Goal: Task Accomplishment & Management: Complete application form

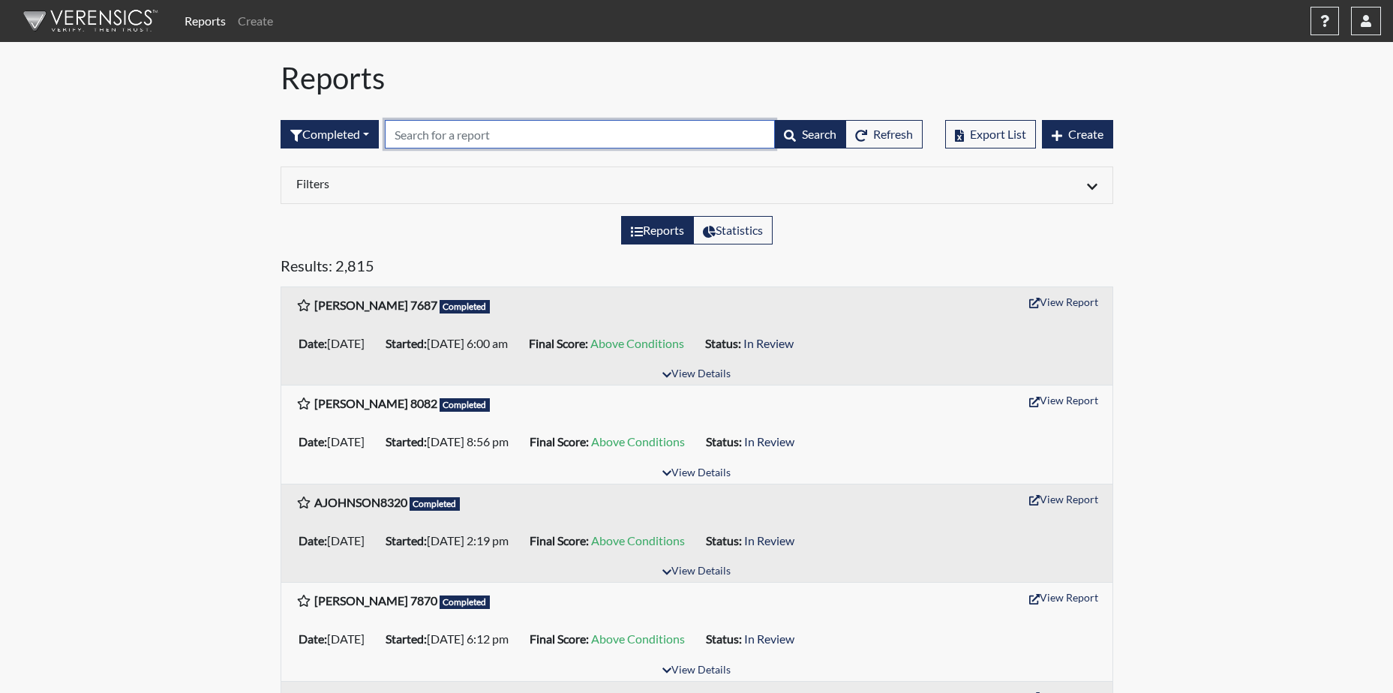
click at [421, 131] on input "text" at bounding box center [580, 134] width 390 height 29
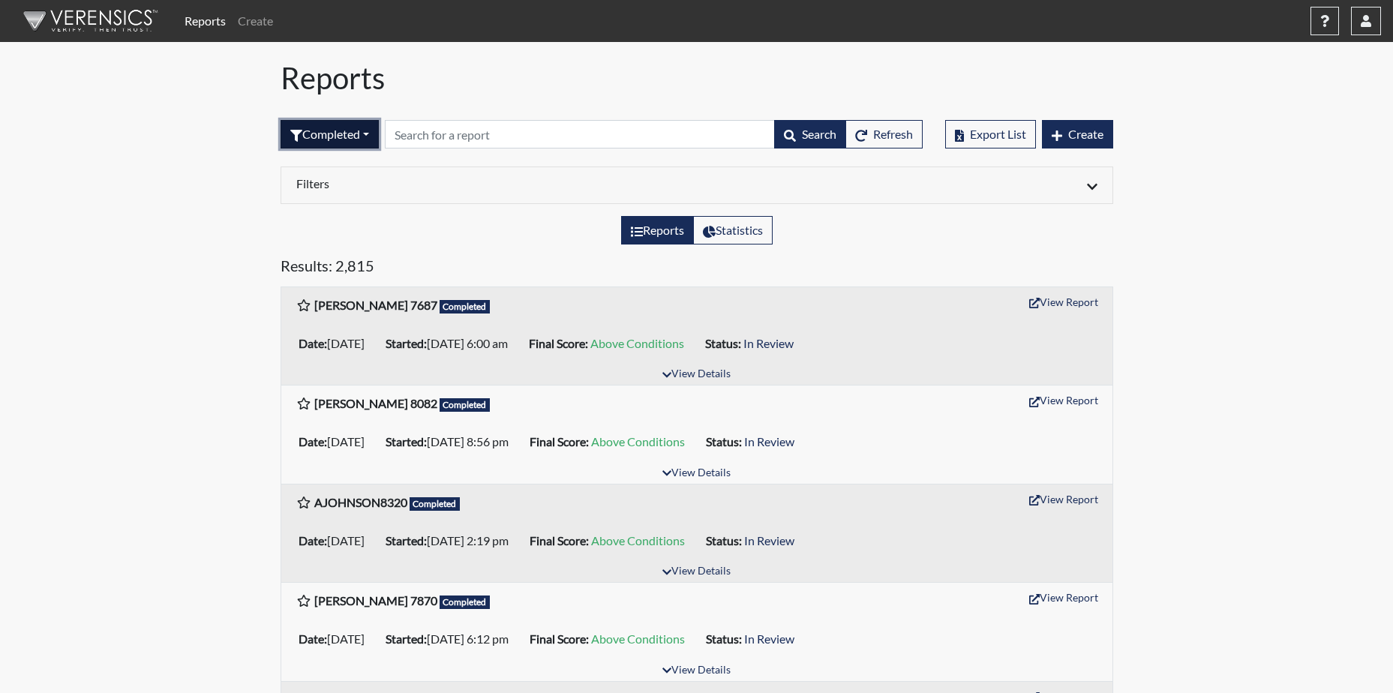
click at [368, 134] on button "Completed" at bounding box center [330, 134] width 98 height 29
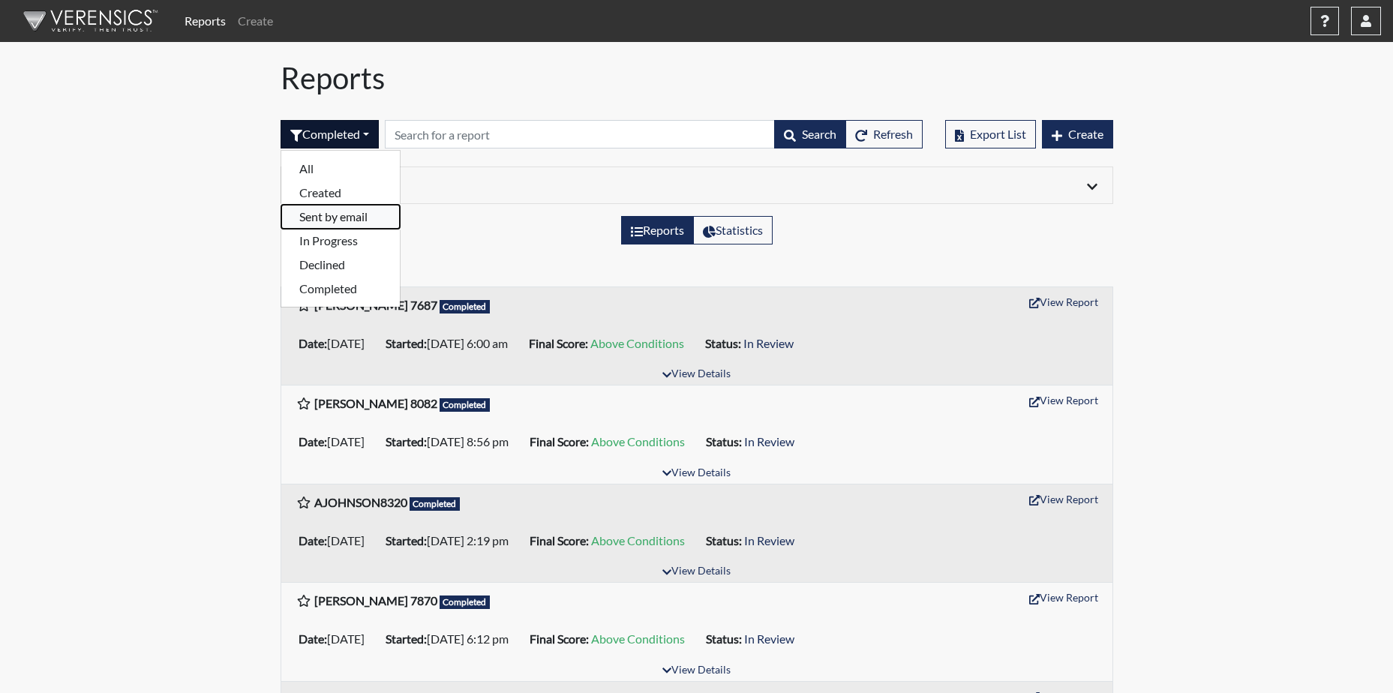
click at [347, 216] on button "Sent by email" at bounding box center [340, 217] width 119 height 24
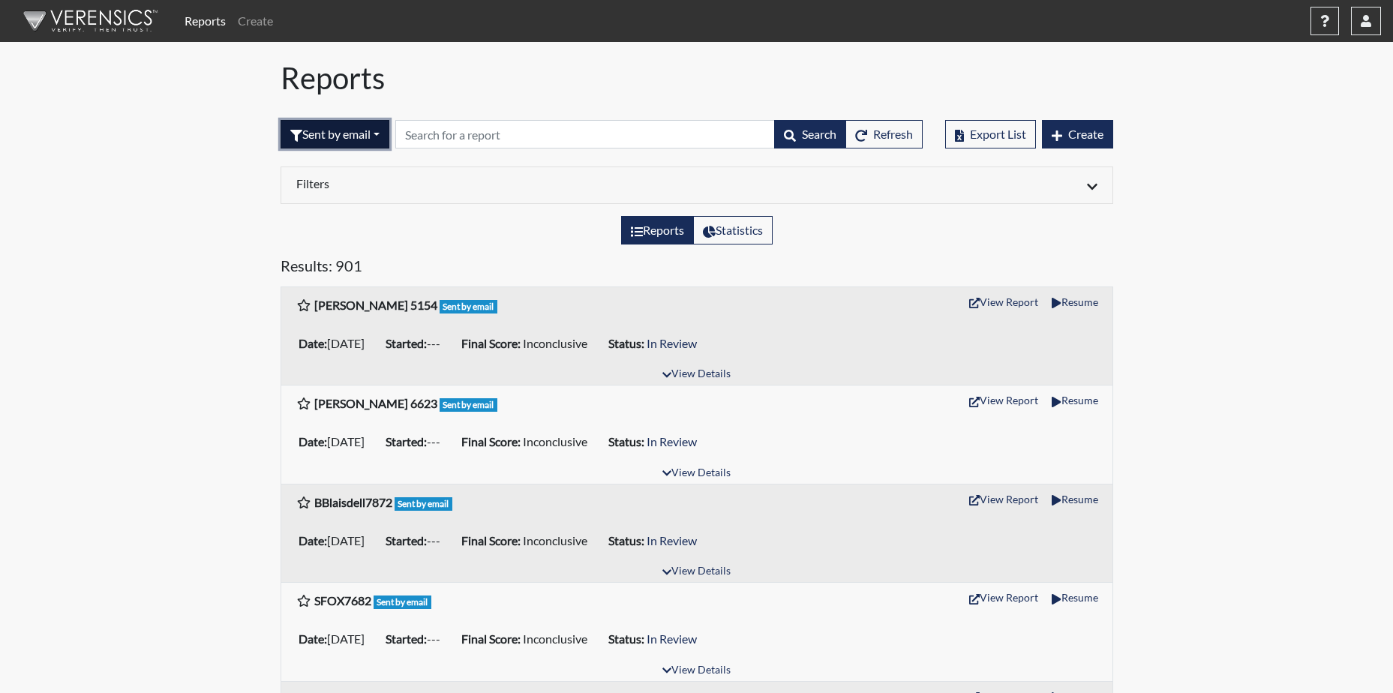
click at [382, 134] on button "Sent by email" at bounding box center [335, 134] width 109 height 29
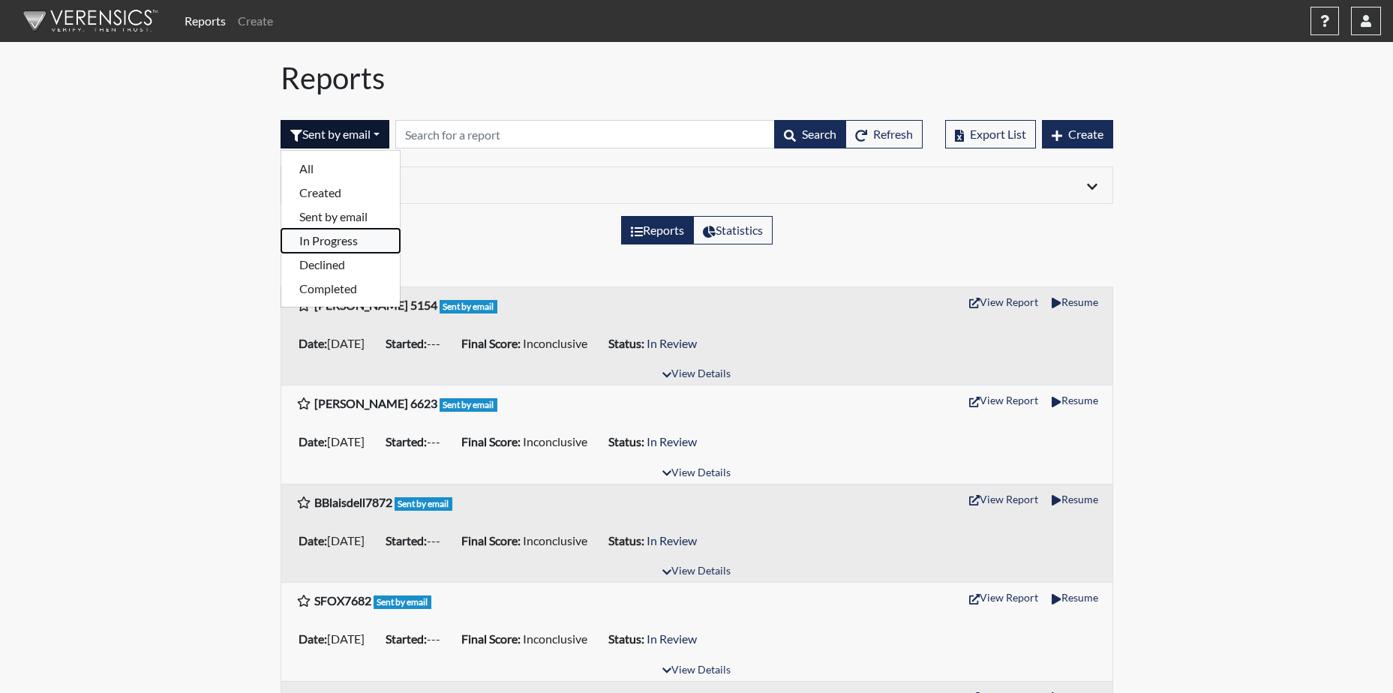
click at [338, 236] on button "In Progress" at bounding box center [340, 241] width 119 height 24
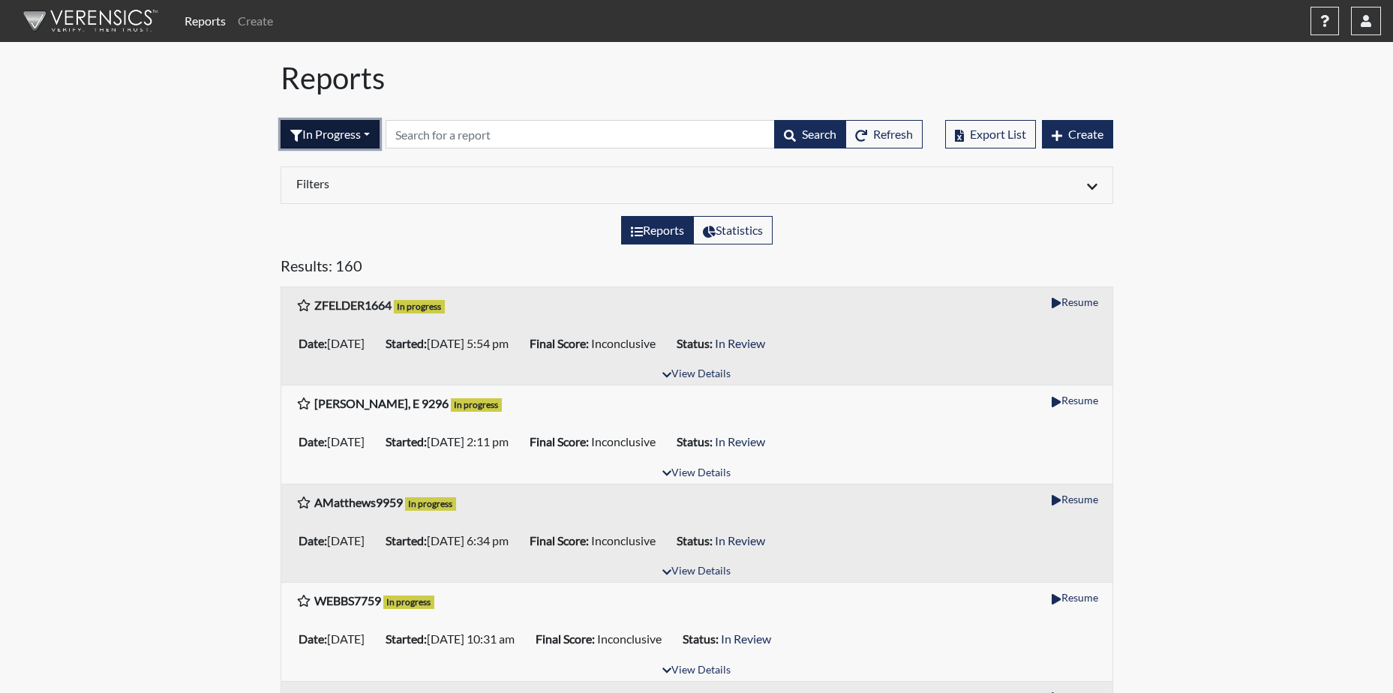
click at [373, 134] on button "In Progress" at bounding box center [330, 134] width 99 height 29
click at [334, 290] on button "Completed" at bounding box center [340, 289] width 119 height 24
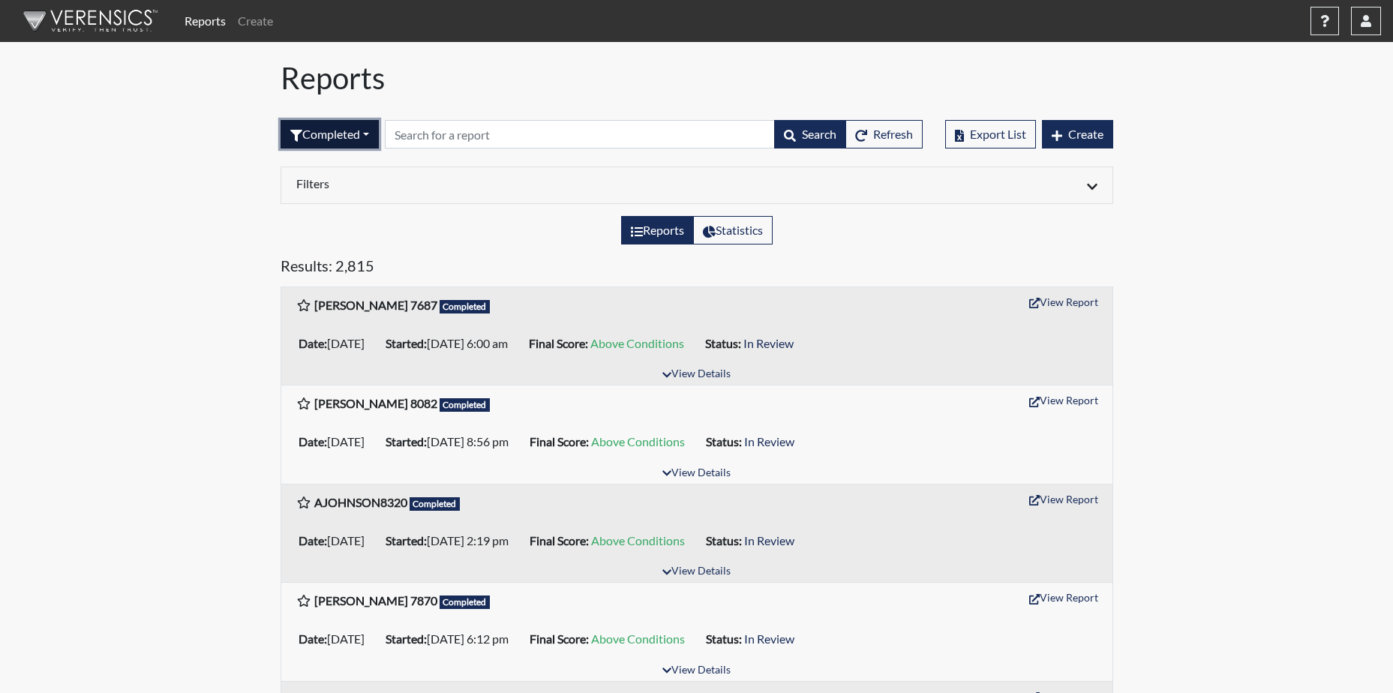
click at [372, 134] on button "Completed" at bounding box center [330, 134] width 98 height 29
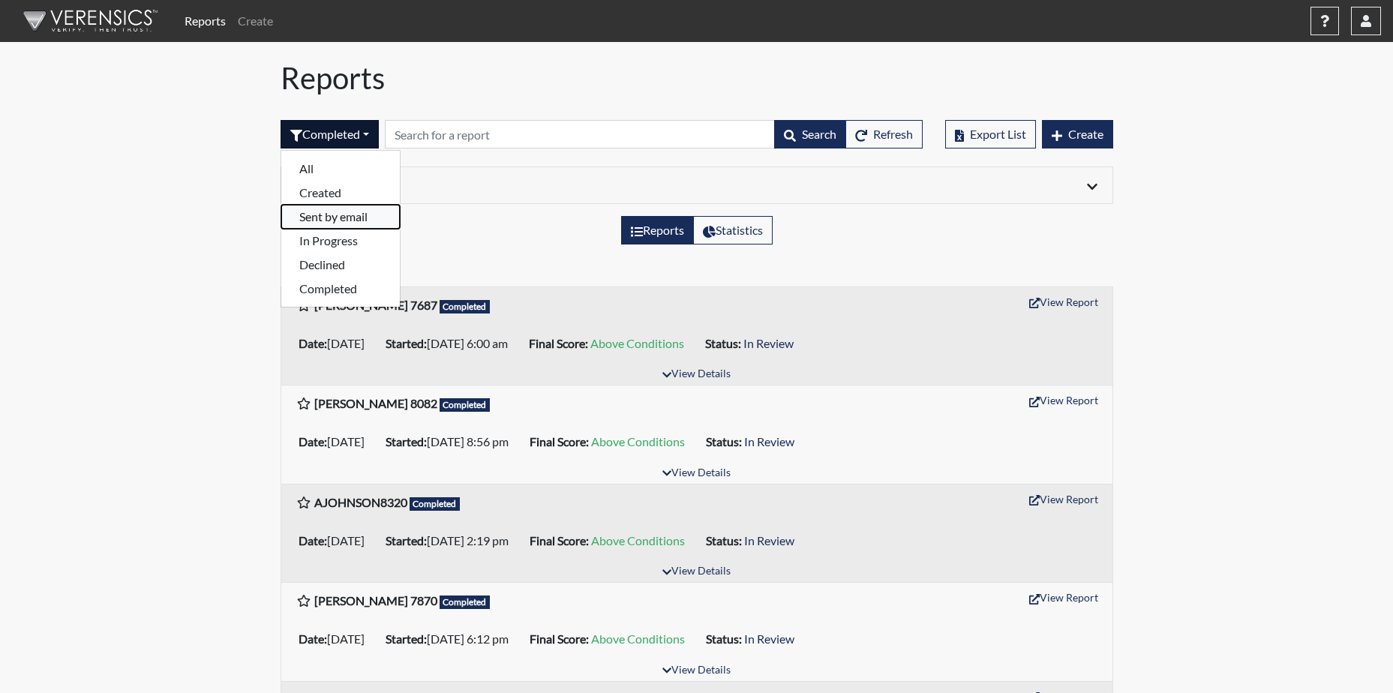
click at [329, 212] on button "Sent by email" at bounding box center [340, 217] width 119 height 24
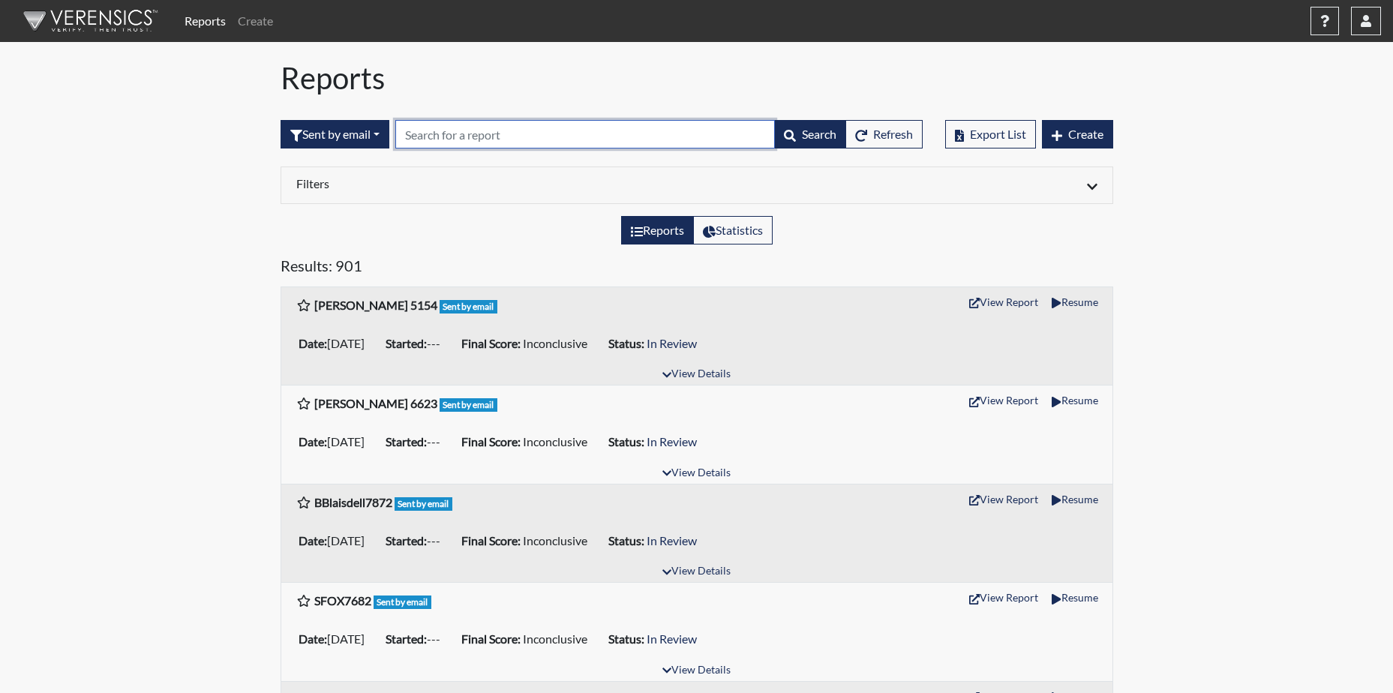
click at [453, 137] on input "text" at bounding box center [585, 134] width 380 height 29
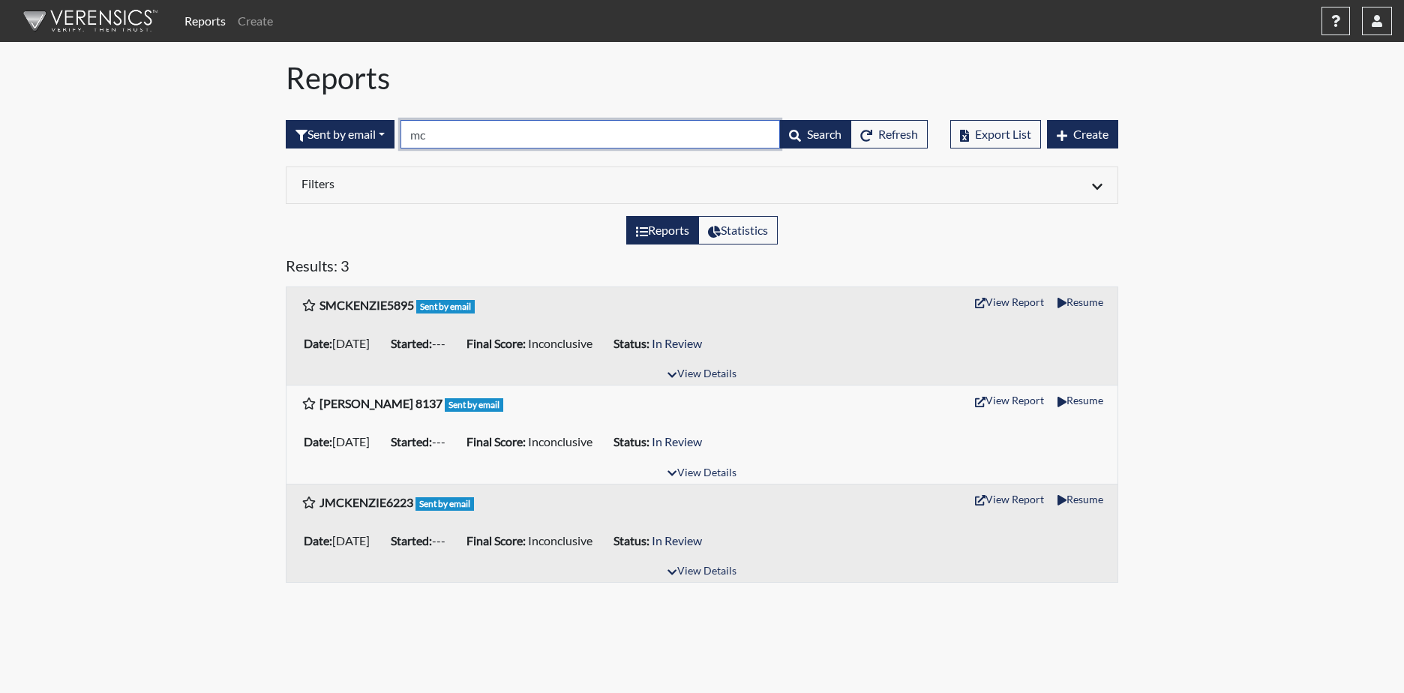
type input "m"
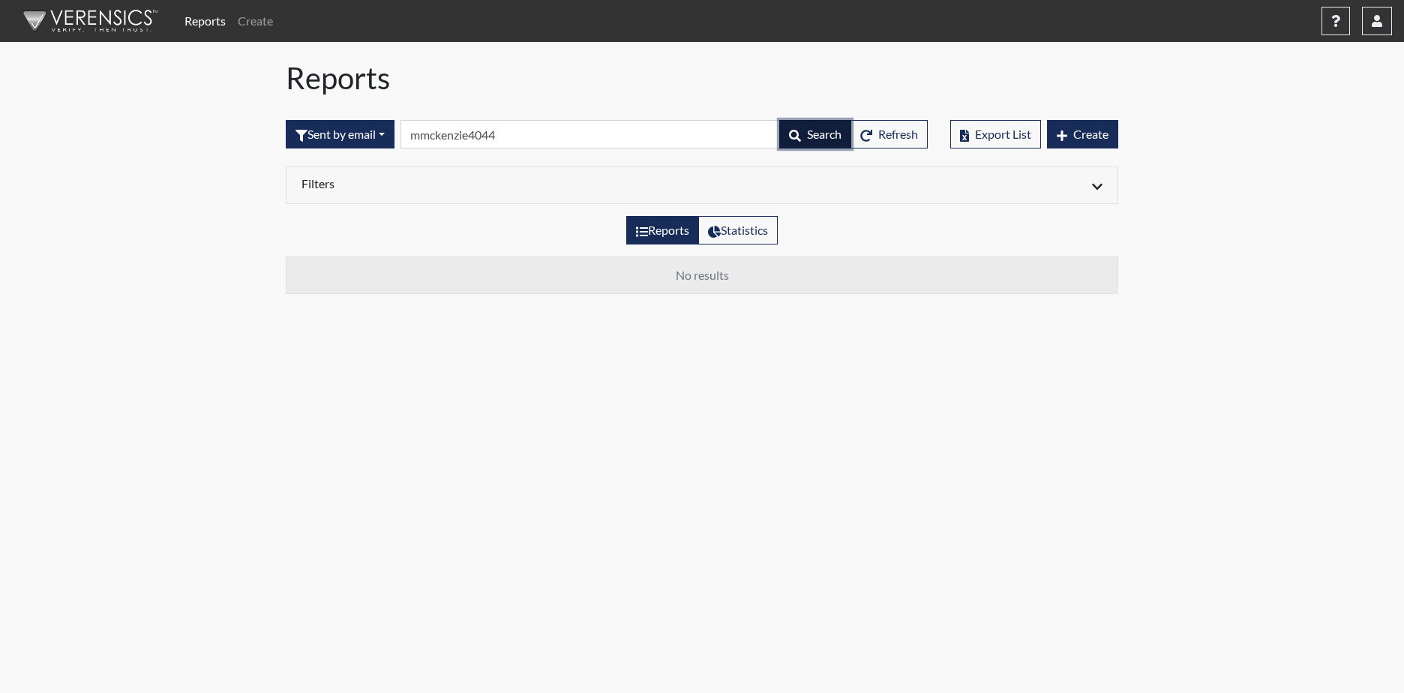
click at [827, 132] on span "Search" at bounding box center [824, 134] width 35 height 14
click at [426, 140] on input "mmckenzie4044" at bounding box center [591, 134] width 380 height 29
click at [818, 140] on span "Search" at bounding box center [824, 134] width 35 height 14
click at [389, 131] on button "Sent by email" at bounding box center [340, 134] width 109 height 29
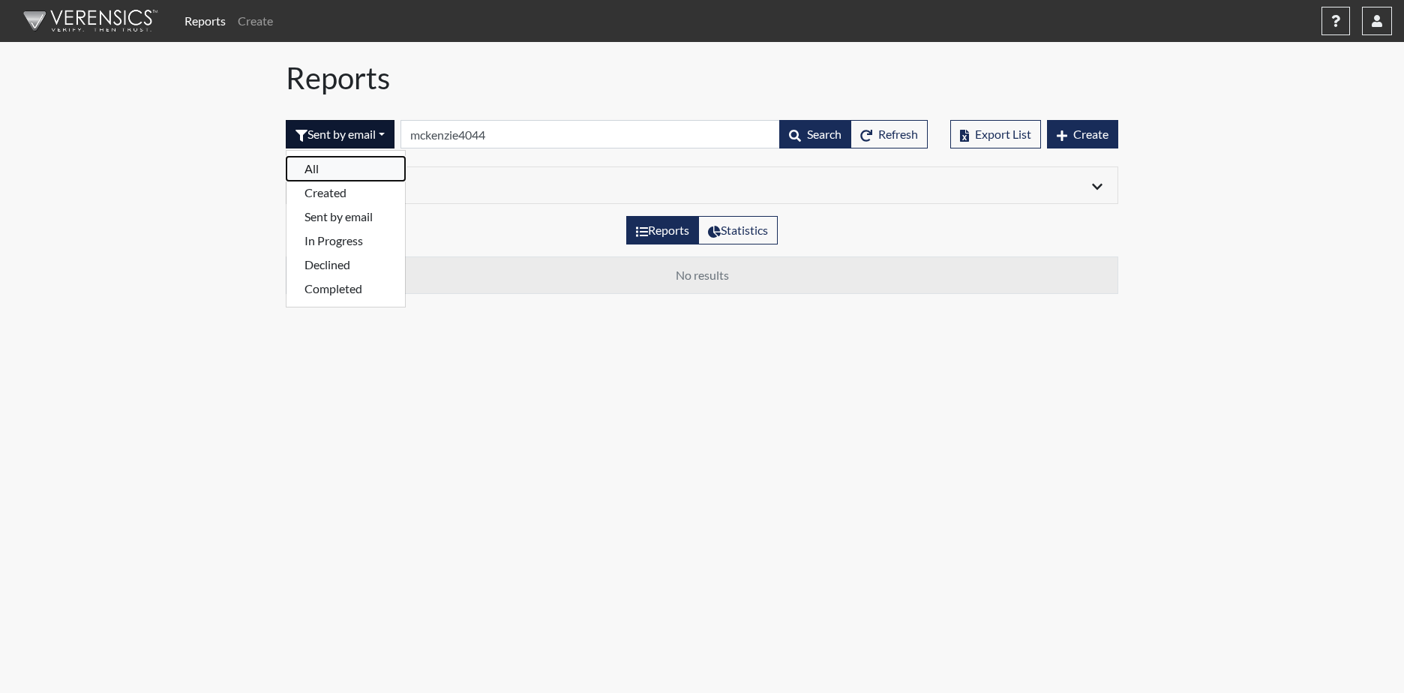
click at [306, 170] on button "All" at bounding box center [346, 169] width 119 height 24
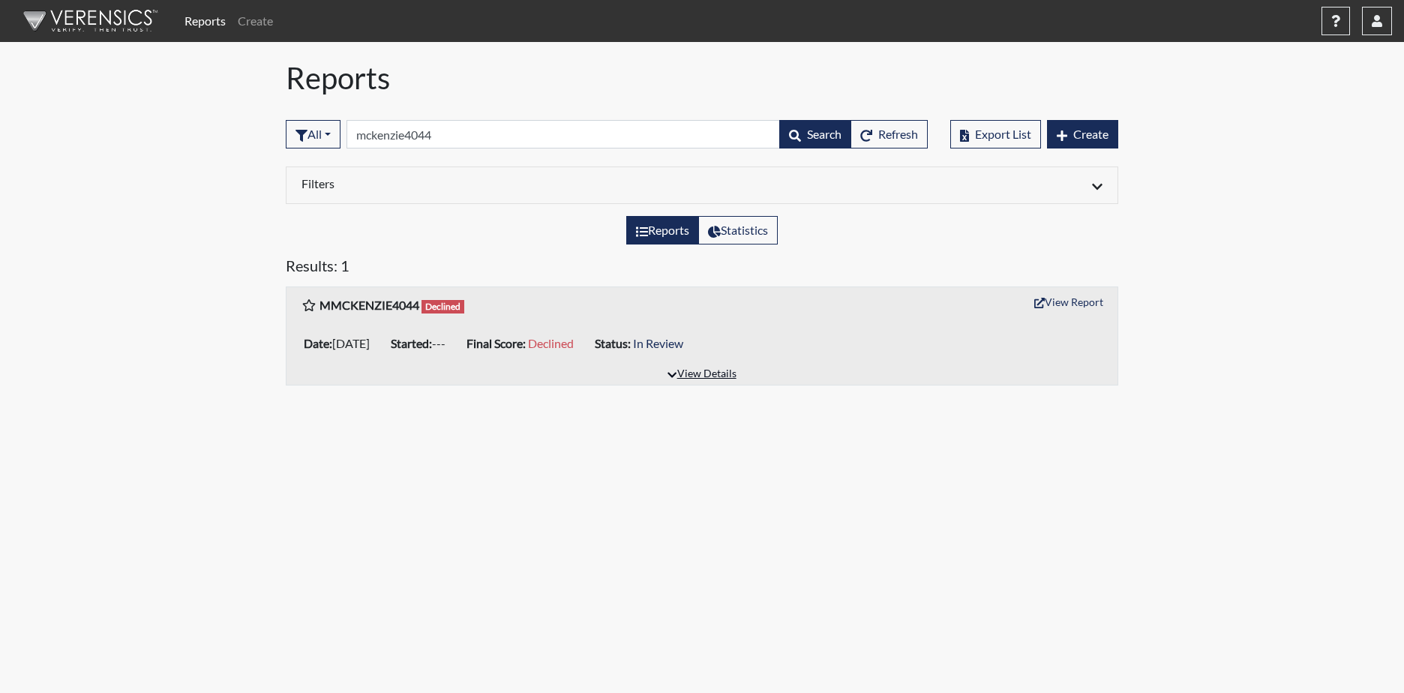
click at [710, 375] on button "View Details" at bounding box center [702, 375] width 82 height 20
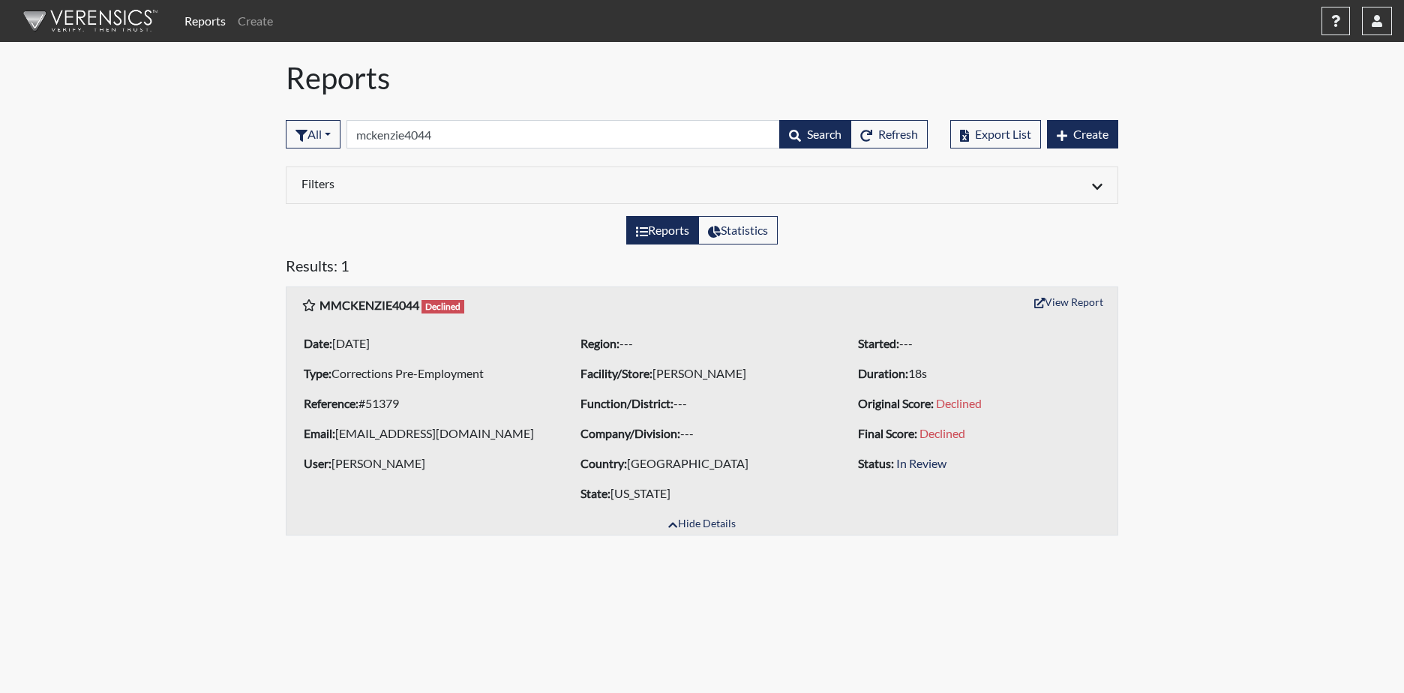
click at [103, 230] on div "Reports Create Help Center × Verensics Best Practices How to successfully use t…" at bounding box center [702, 274] width 1404 height 548
click at [269, 222] on div "Reports Create Help Center × Verensics Best Practices How to successfully use t…" at bounding box center [702, 274] width 1404 height 548
click at [362, 133] on input "mckenzie4044" at bounding box center [564, 134] width 434 height 29
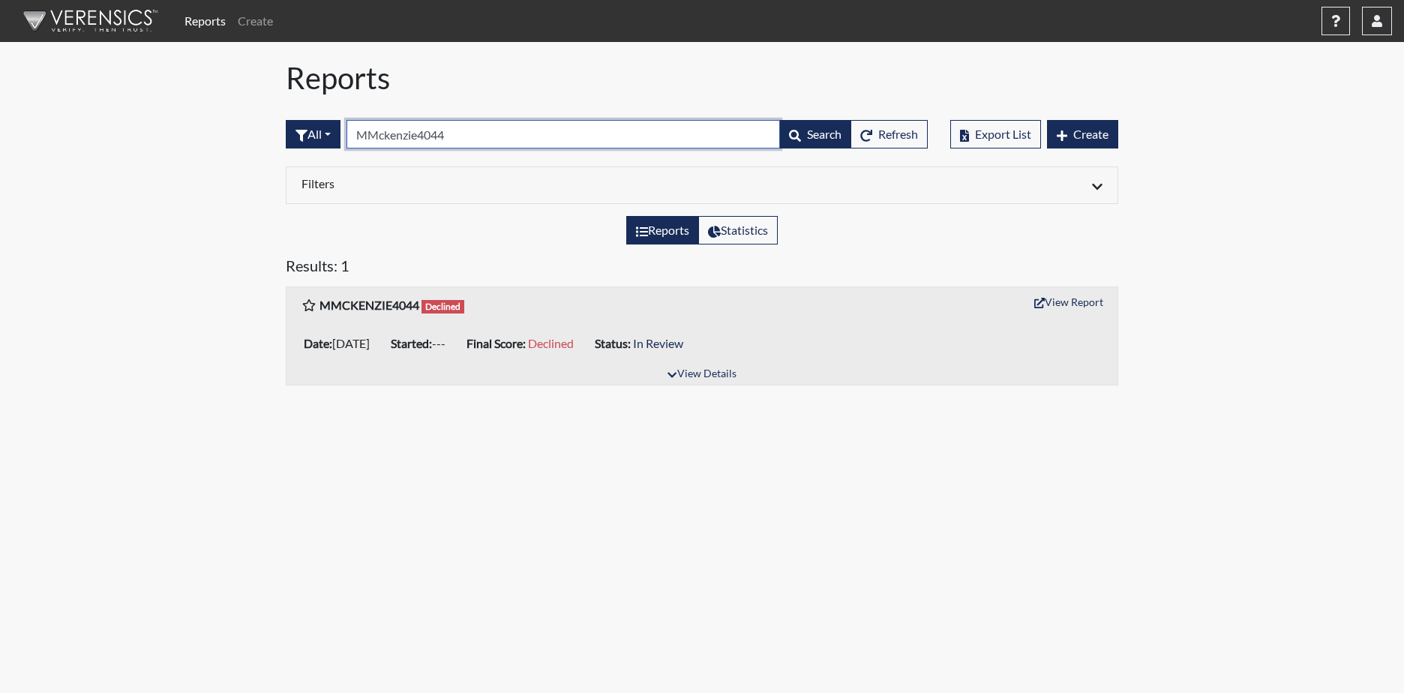
type input "MMckenzie4044"
click at [332, 133] on button "All" at bounding box center [313, 134] width 55 height 29
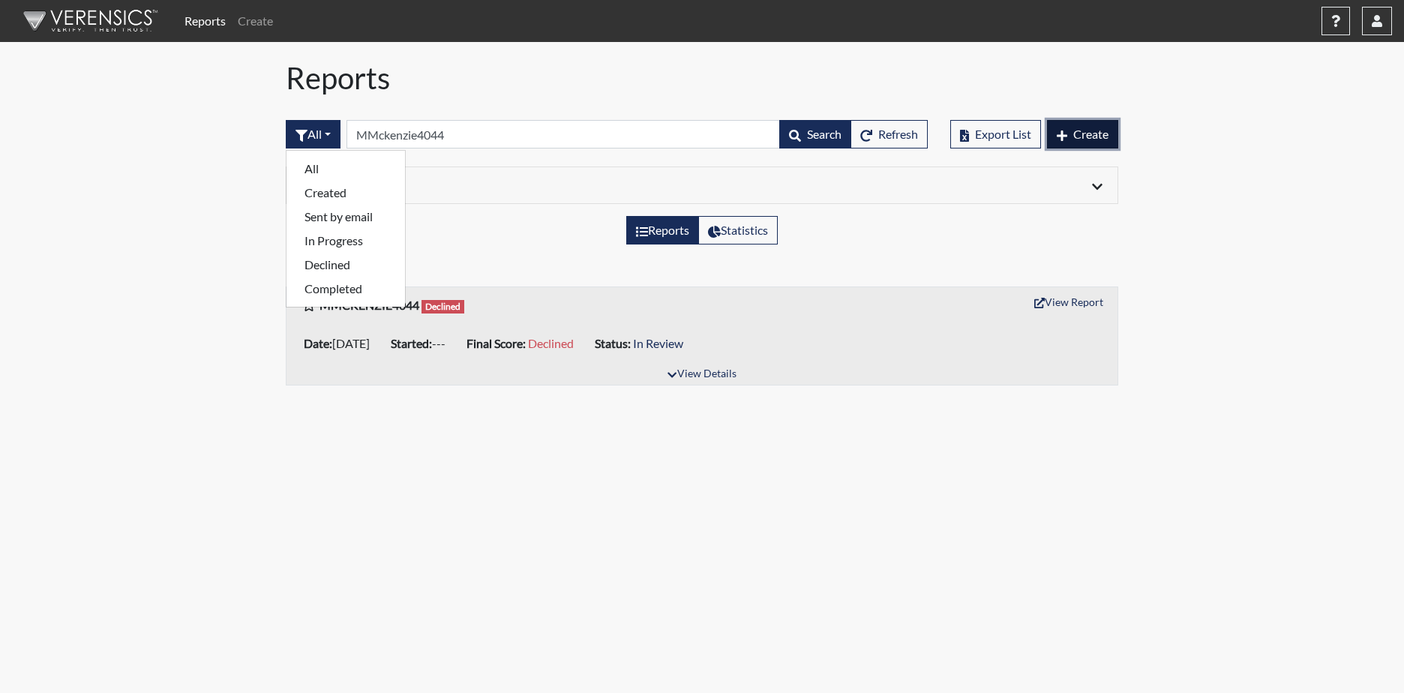
click at [1088, 129] on span "Create" at bounding box center [1090, 134] width 35 height 14
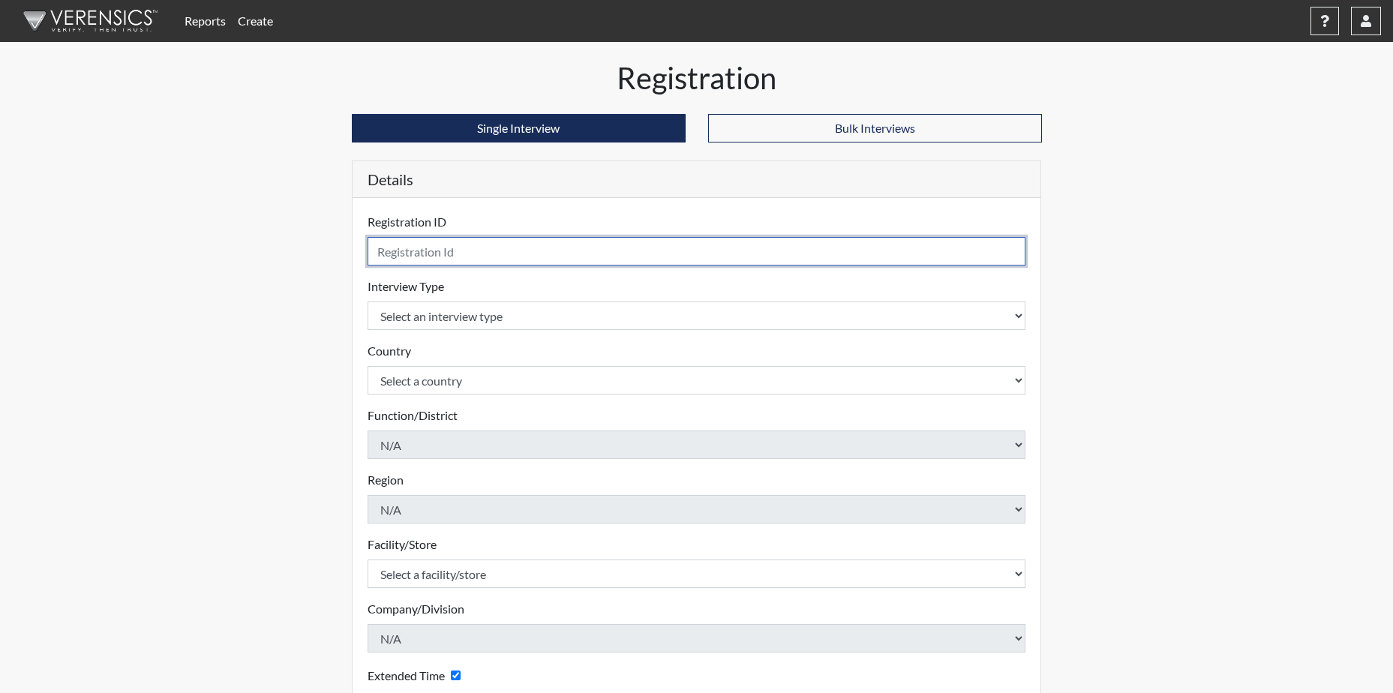
click at [433, 254] on input "text" at bounding box center [697, 251] width 659 height 29
click at [375, 252] on input "NZIE4044" at bounding box center [697, 251] width 659 height 29
click at [448, 249] on input "NZIE4044" at bounding box center [697, 251] width 659 height 29
type input "N"
type input "MMCKENZIE4044"
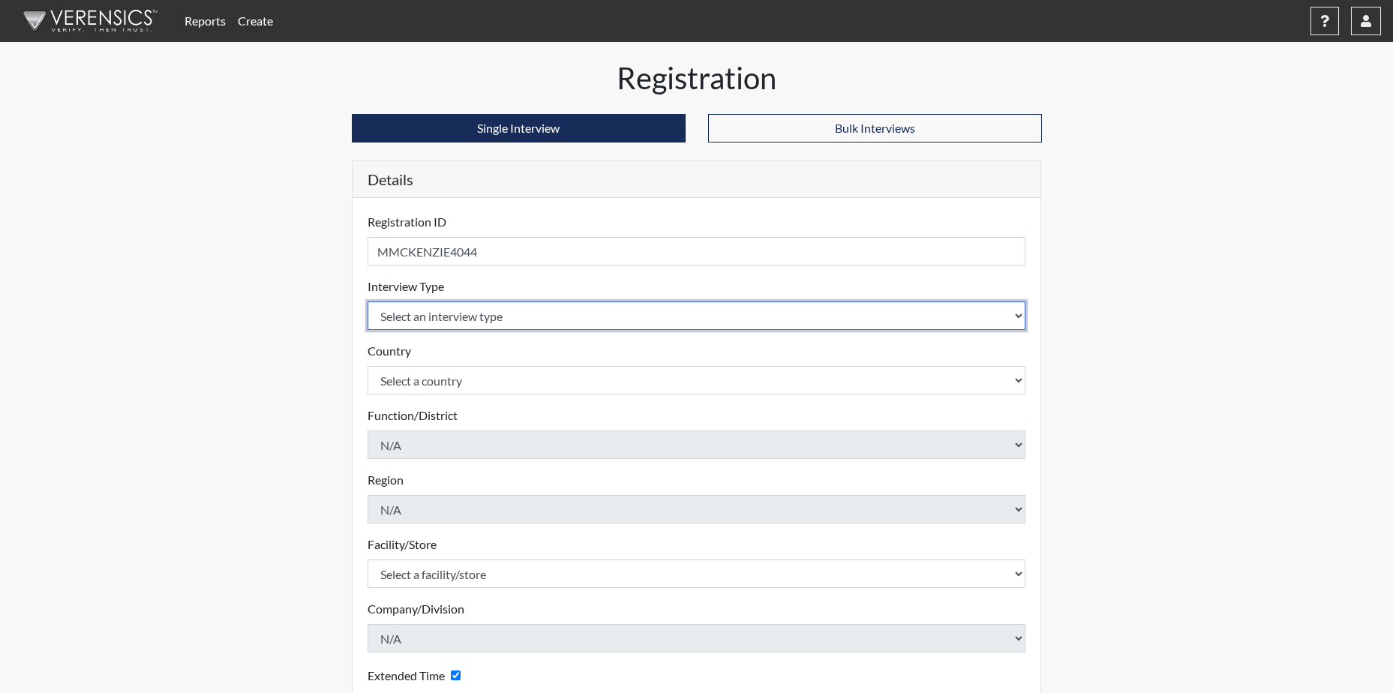
click at [1016, 315] on body "Reports Create Help Center × Verensics Best Practices How to successfully use t…" at bounding box center [696, 346] width 1393 height 693
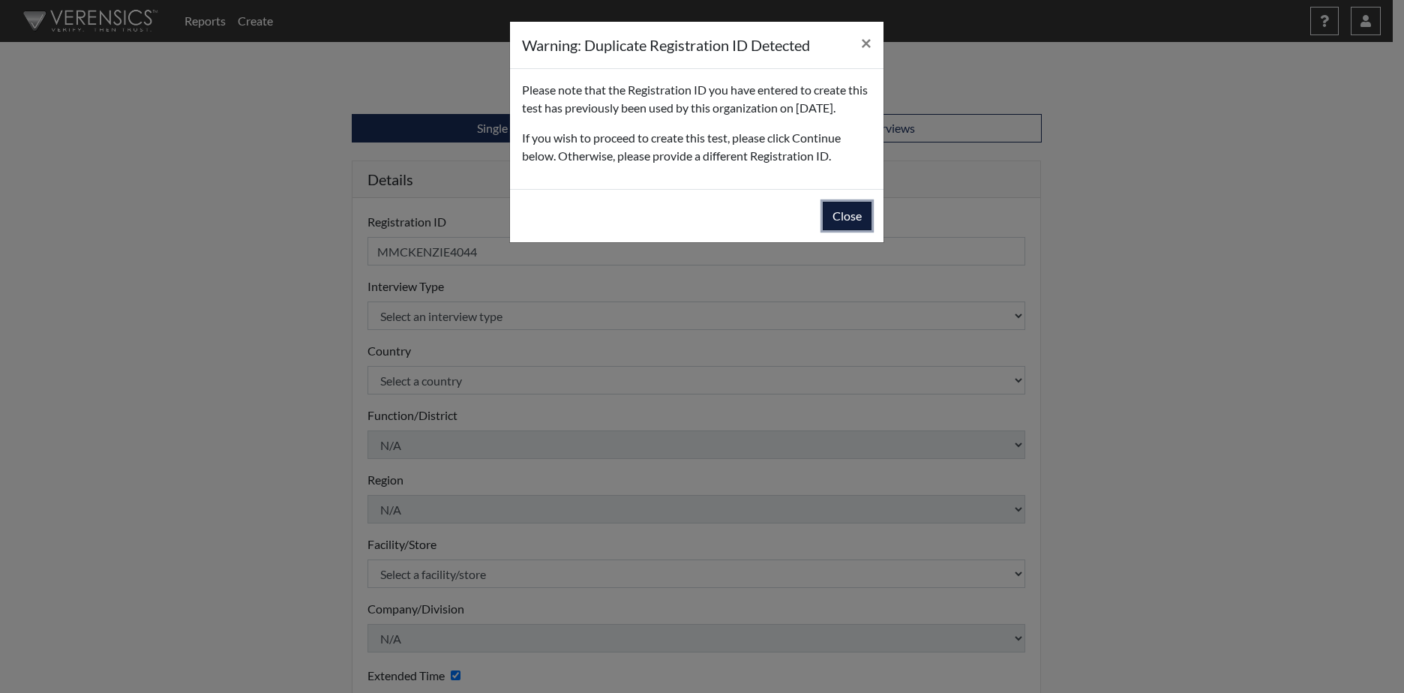
click at [852, 230] on button "Close" at bounding box center [847, 216] width 49 height 29
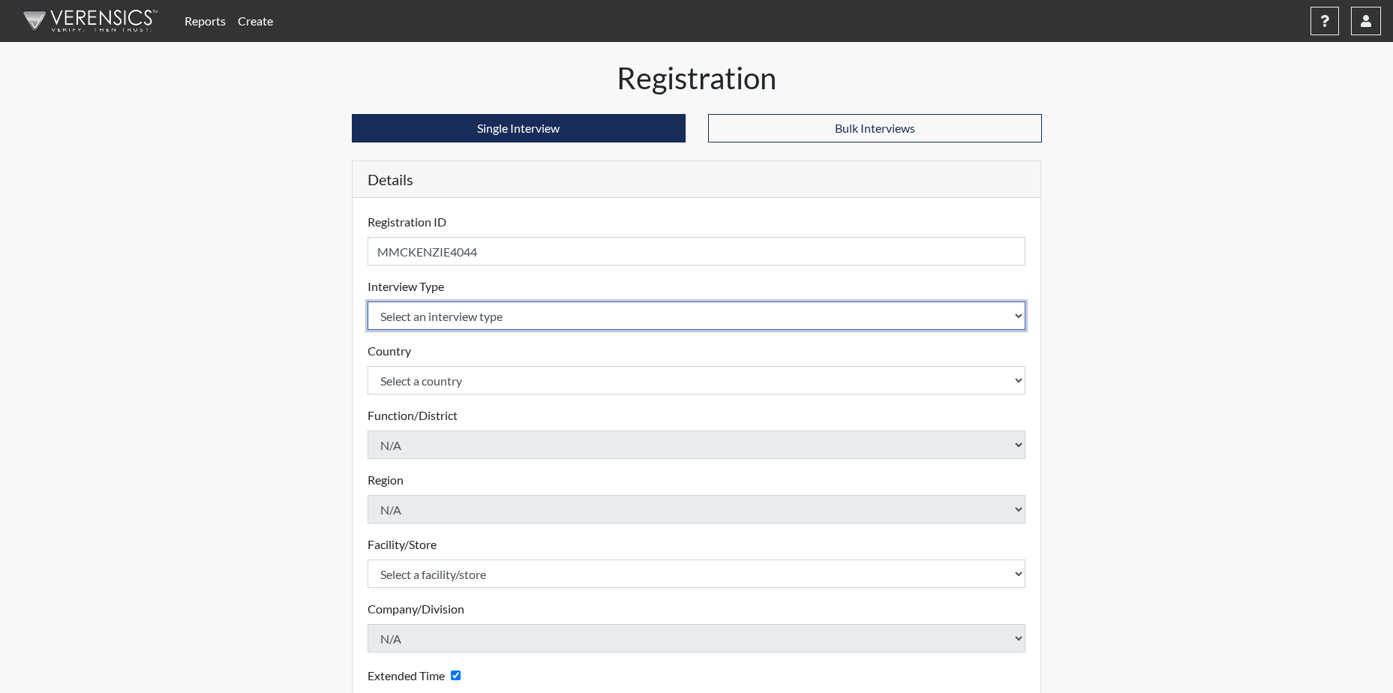
click at [467, 314] on select "Select an interview type Corrections Pre-Employment" at bounding box center [697, 316] width 659 height 29
select select "ff733e93-e1bf-11ea-9c9f-0eff0cf7eb8f"
click at [368, 302] on select "Select an interview type Corrections Pre-Employment" at bounding box center [697, 316] width 659 height 29
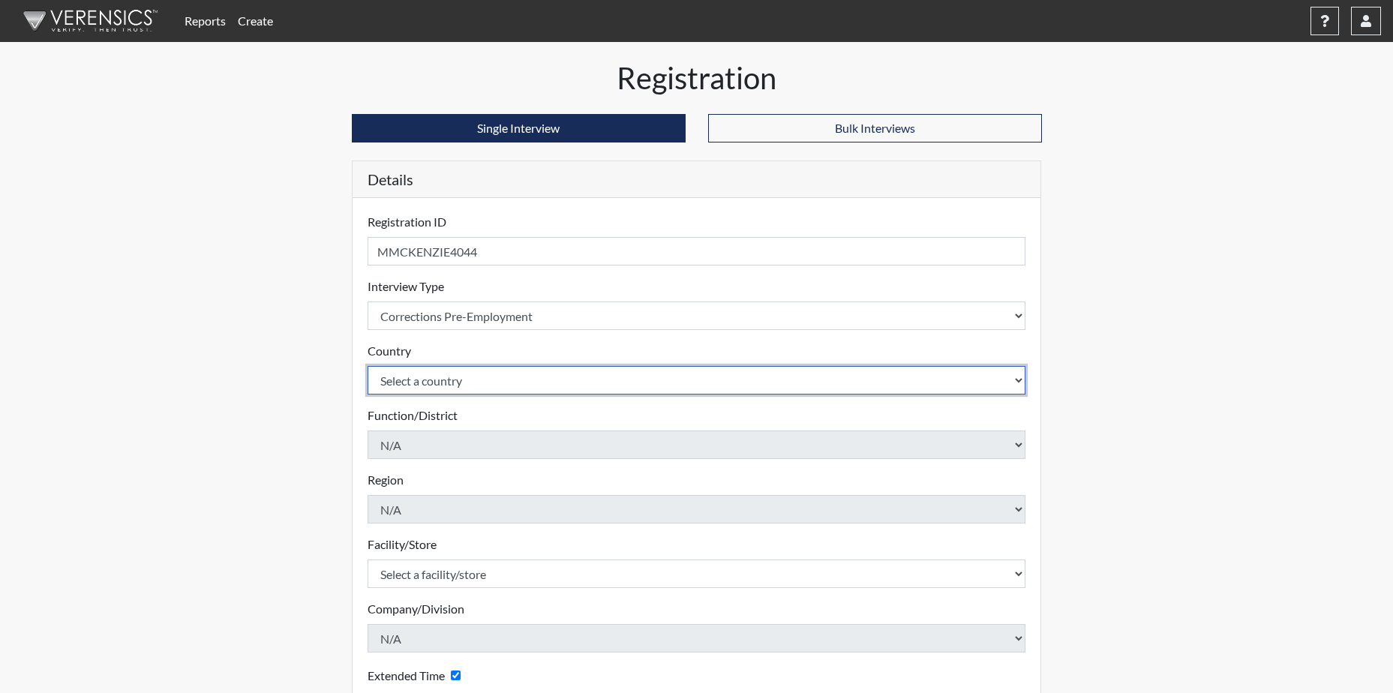
click at [474, 381] on select "Select a country [GEOGRAPHIC_DATA] [GEOGRAPHIC_DATA]" at bounding box center [697, 380] width 659 height 29
select select "united-states-of-[GEOGRAPHIC_DATA]"
click at [368, 366] on select "Select a country [GEOGRAPHIC_DATA] [GEOGRAPHIC_DATA]" at bounding box center [697, 380] width 659 height 29
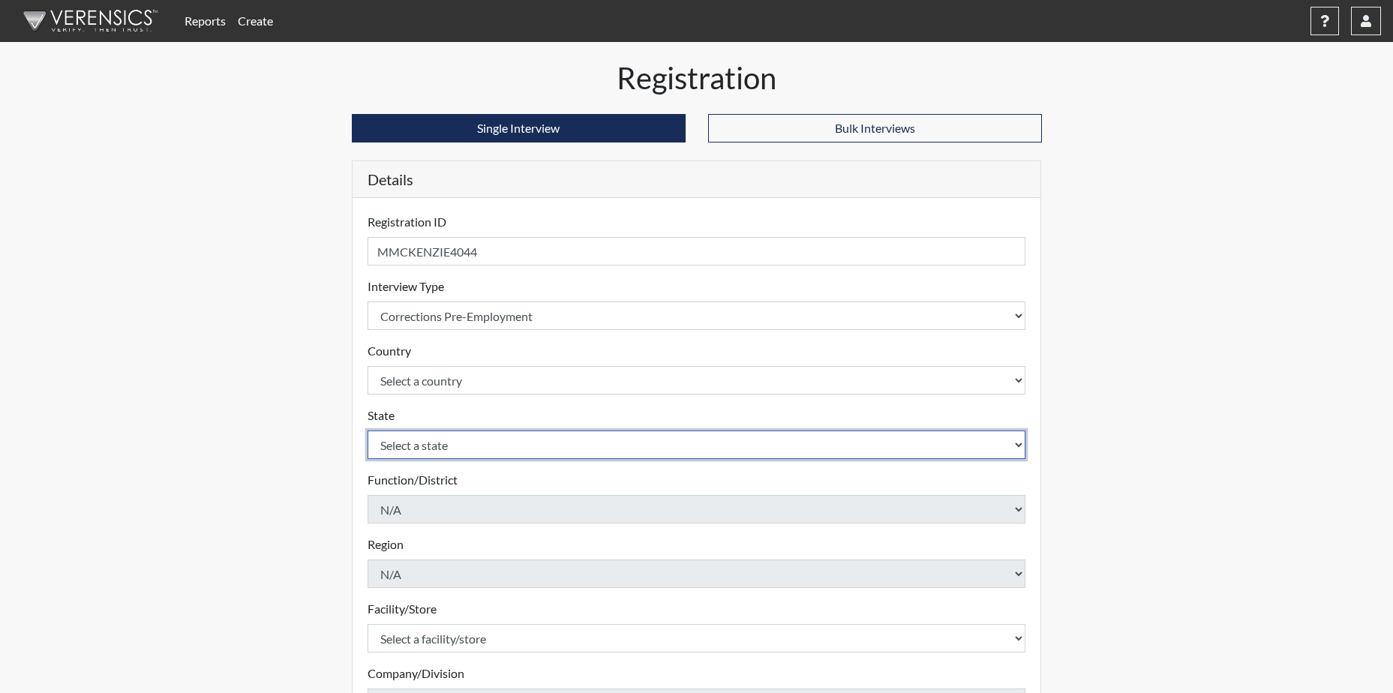
click at [452, 455] on select "Select a state [US_STATE] [US_STATE] [US_STATE] [US_STATE] [US_STATE] [US_STATE…" at bounding box center [697, 445] width 659 height 29
select select "SC"
click at [368, 431] on select "Select a state [US_STATE] [US_STATE] [US_STATE] [US_STATE] [US_STATE] [US_STATE…" at bounding box center [697, 445] width 659 height 29
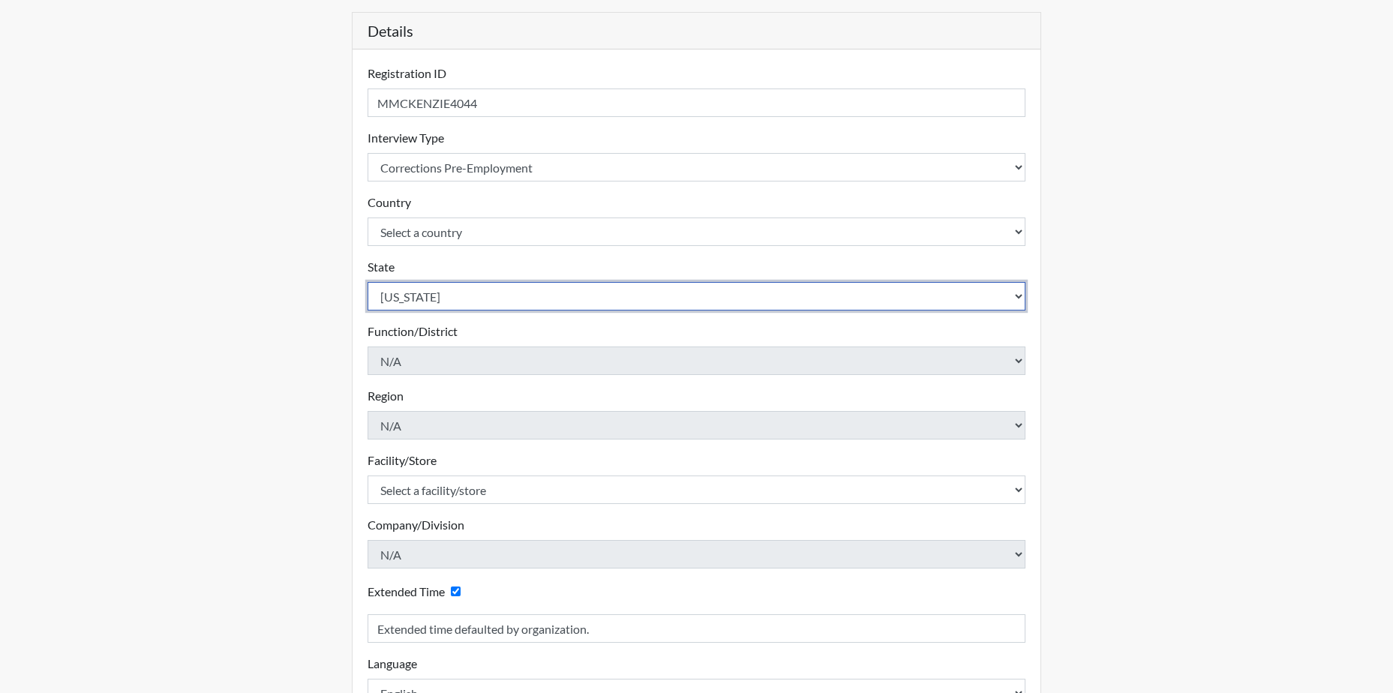
scroll to position [150, 0]
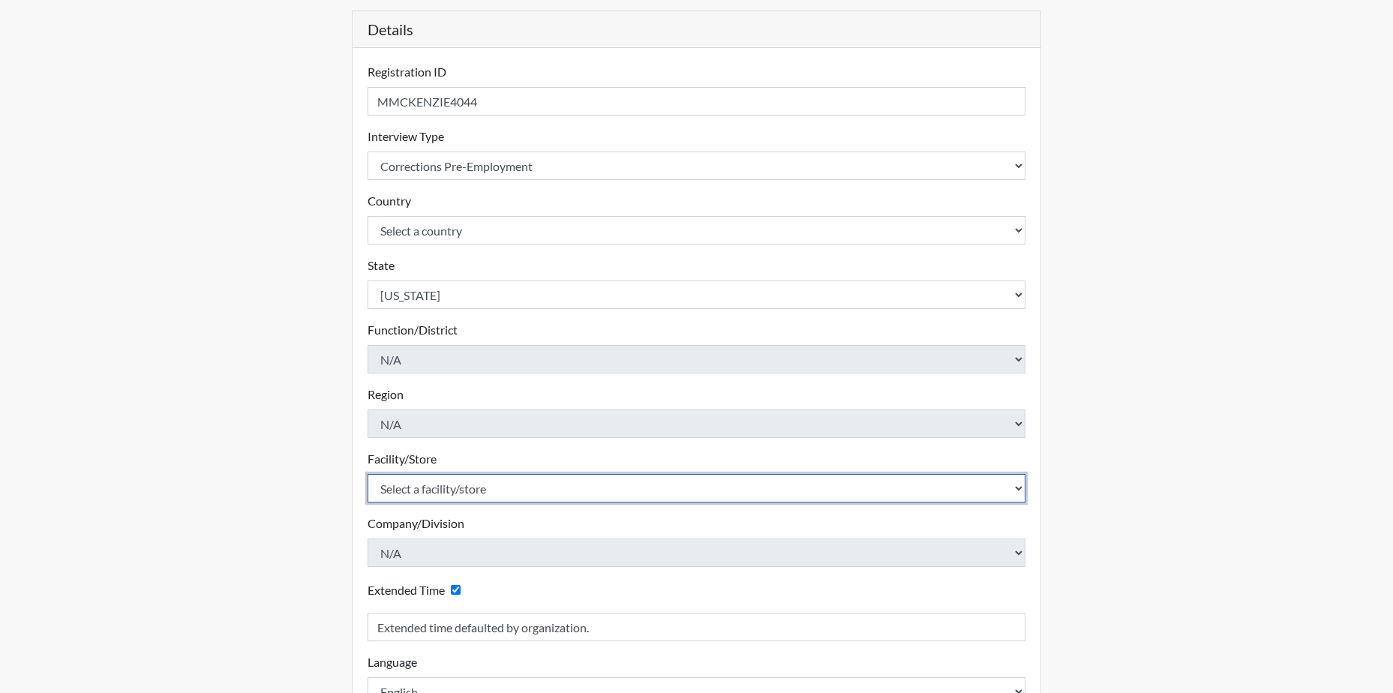
click at [481, 494] on select "Select a facility/store [GEOGRAPHIC_DATA] CI Broad River CI [PERSON_NAME] CI Di…" at bounding box center [697, 488] width 659 height 29
select select "cbcc714f-16b9-46d5-bead-0a4416b78fcf"
click at [368, 474] on select "Select a facility/store [GEOGRAPHIC_DATA] CI Broad River CI [PERSON_NAME] CI Di…" at bounding box center [697, 488] width 659 height 29
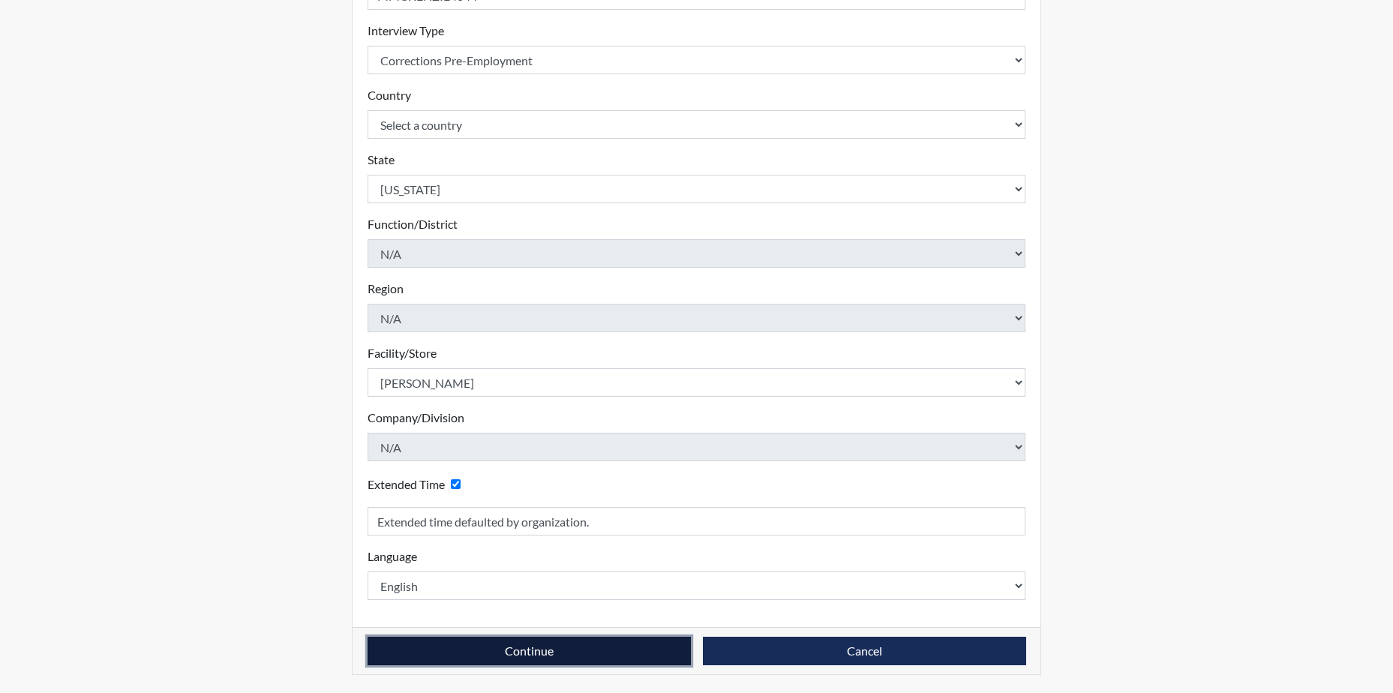
click at [564, 655] on button "Continue" at bounding box center [529, 651] width 323 height 29
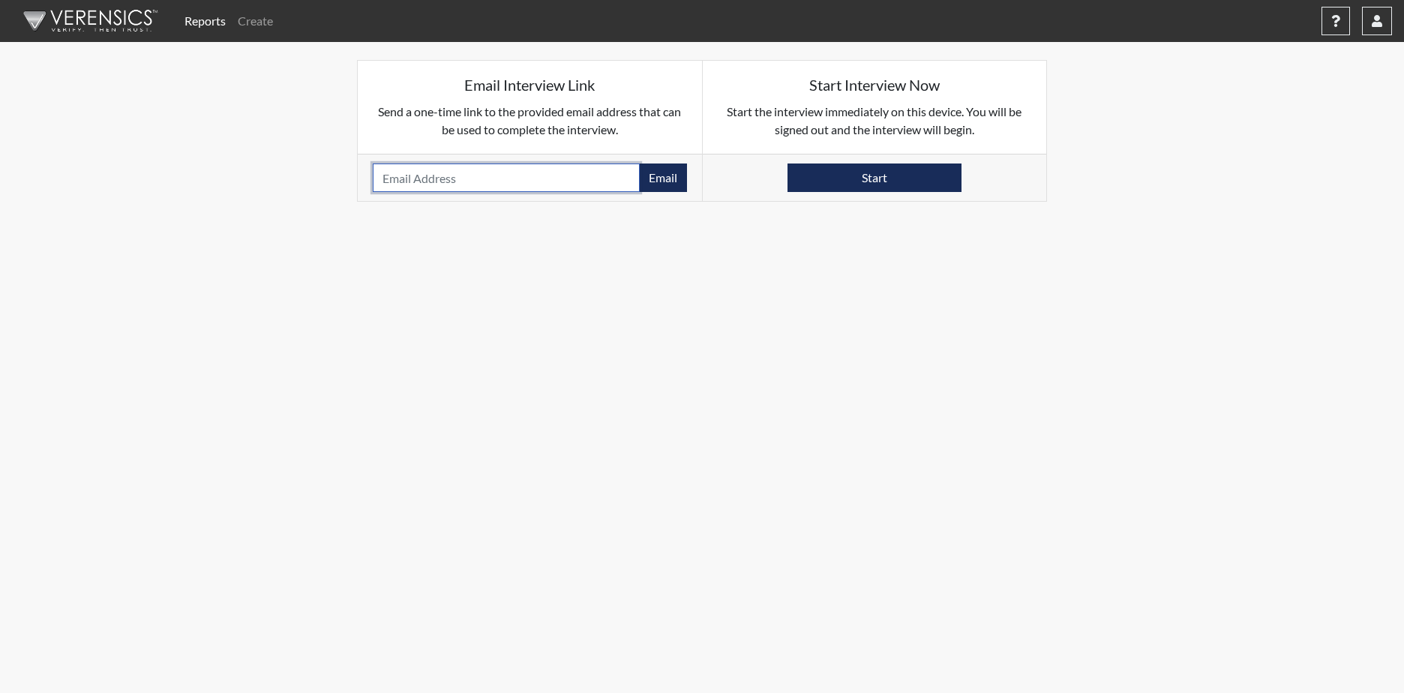
click at [432, 175] on input "email" at bounding box center [506, 178] width 267 height 29
click at [407, 179] on input "MMKENZIE4044" at bounding box center [506, 178] width 267 height 29
click at [506, 178] on input "MMCKENZIE4044" at bounding box center [506, 178] width 267 height 29
type input "M"
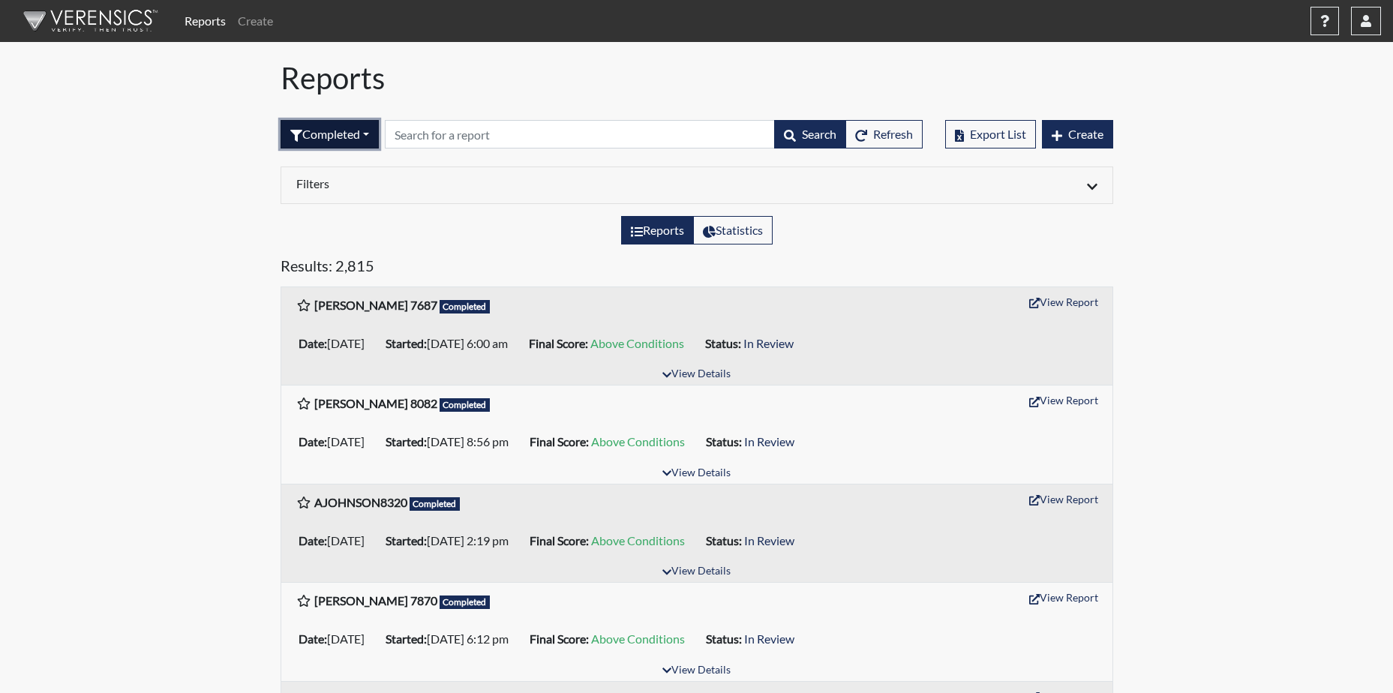
click at [372, 137] on button "Completed" at bounding box center [330, 134] width 98 height 29
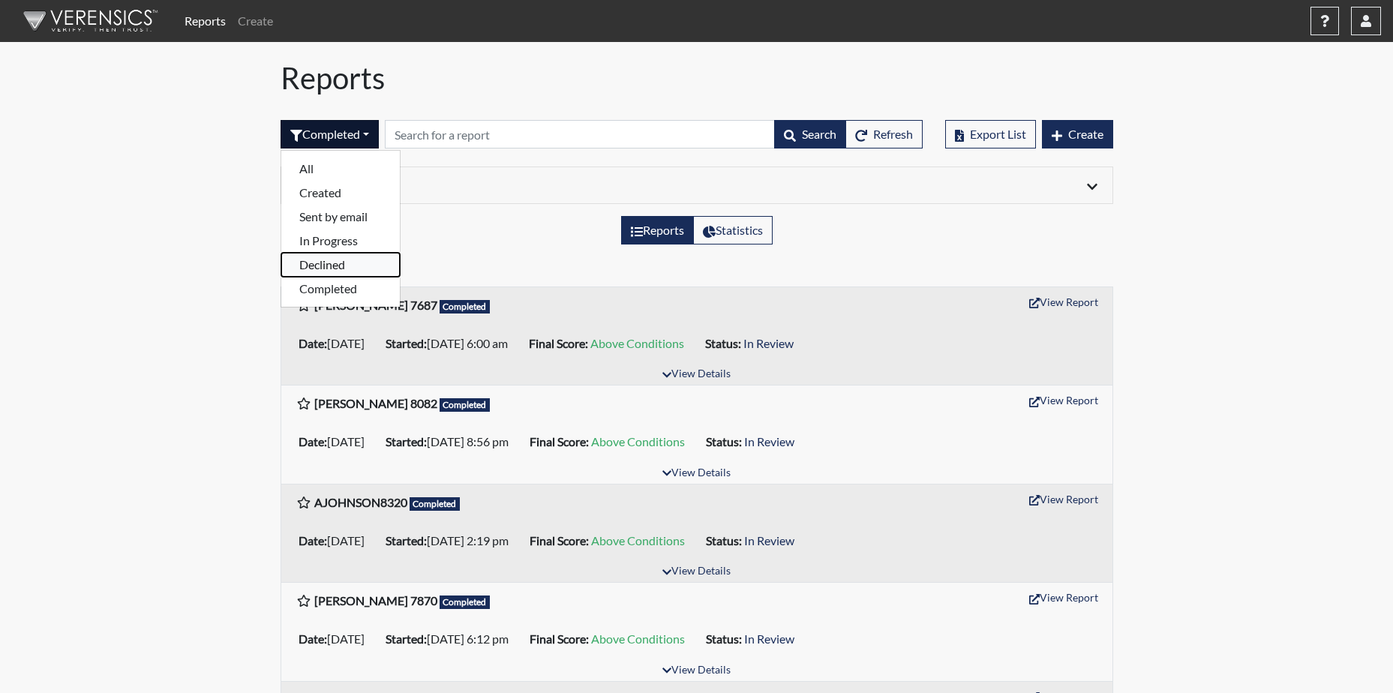
click at [331, 266] on button "Declined" at bounding box center [340, 265] width 119 height 24
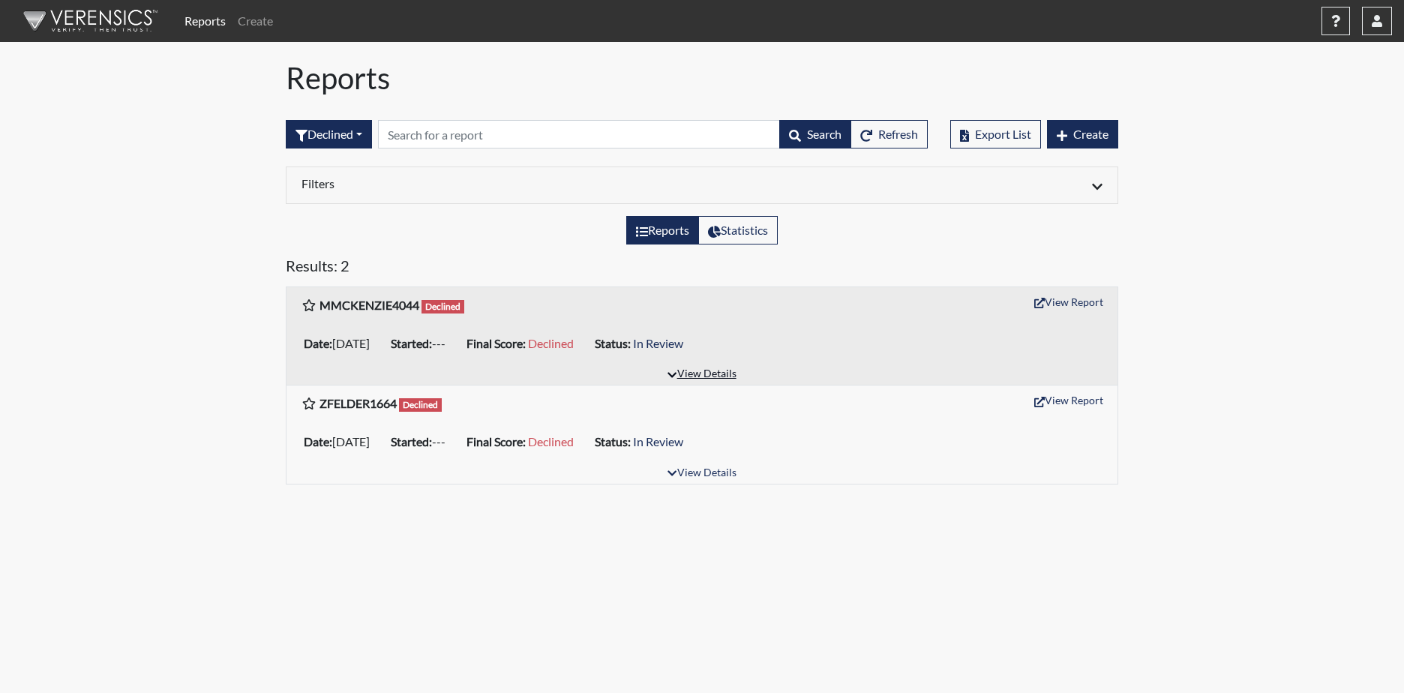
click at [716, 371] on button "View Details" at bounding box center [702, 375] width 82 height 20
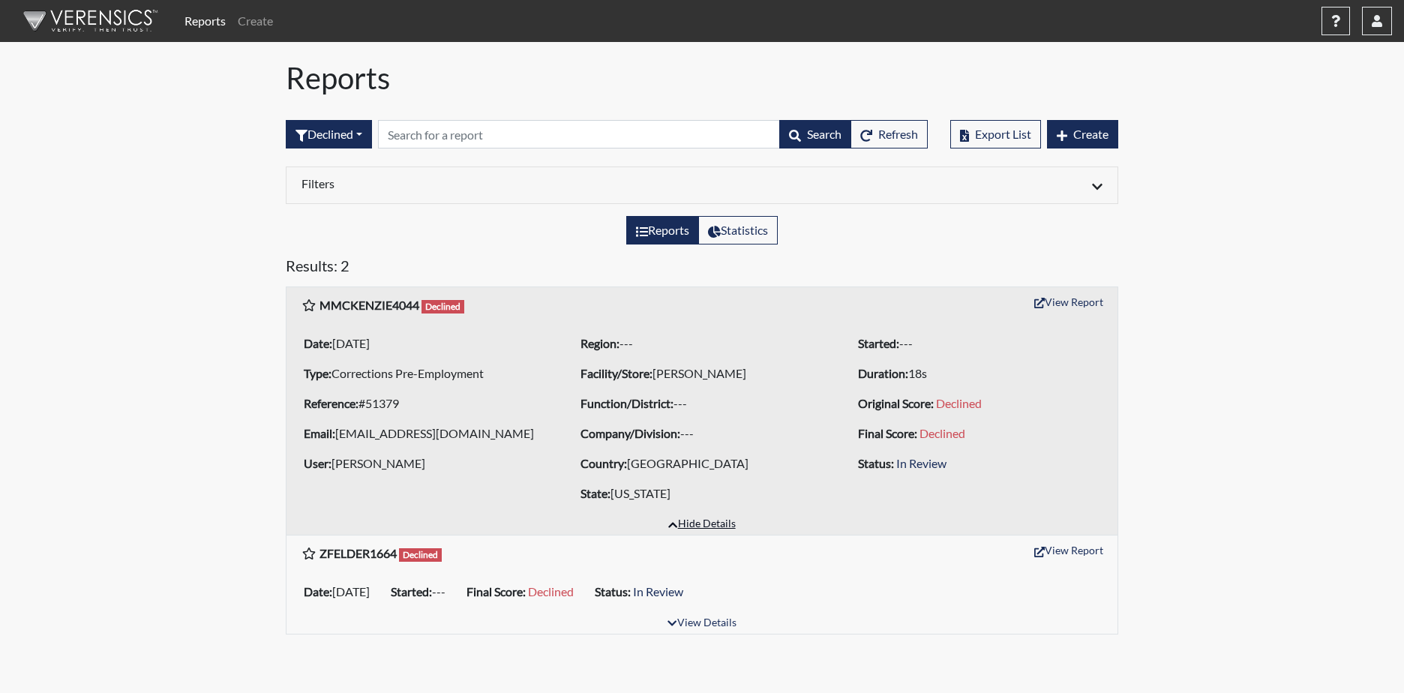
click at [710, 518] on button "Hide Details" at bounding box center [702, 525] width 80 height 20
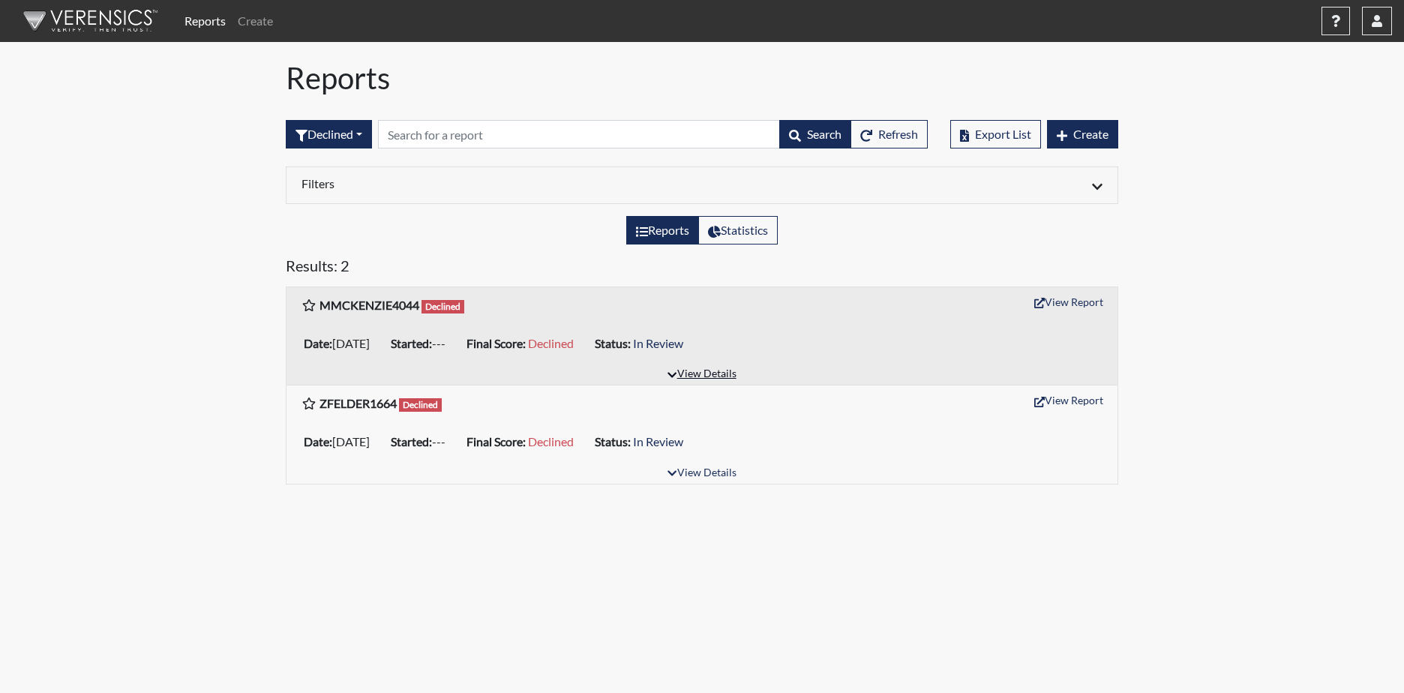
click at [698, 369] on button "View Details" at bounding box center [702, 375] width 82 height 20
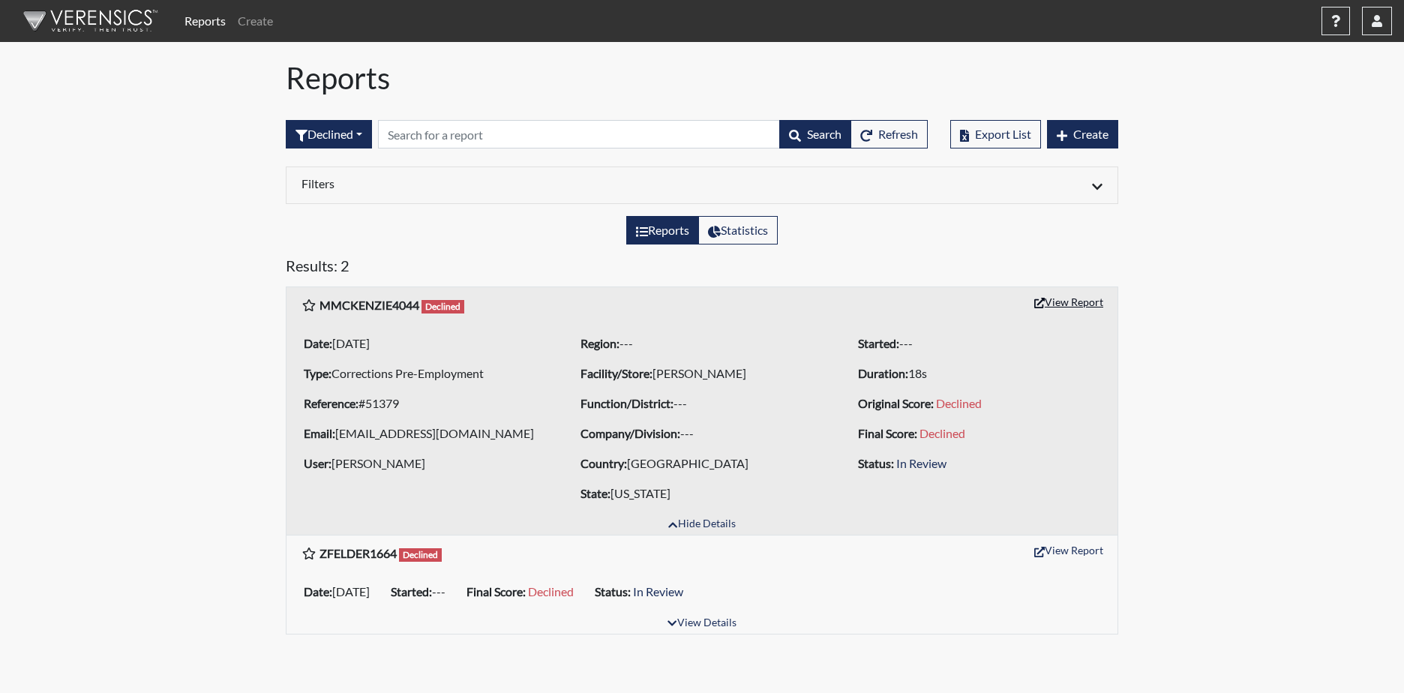
click at [1058, 299] on button "View Report" at bounding box center [1069, 301] width 83 height 23
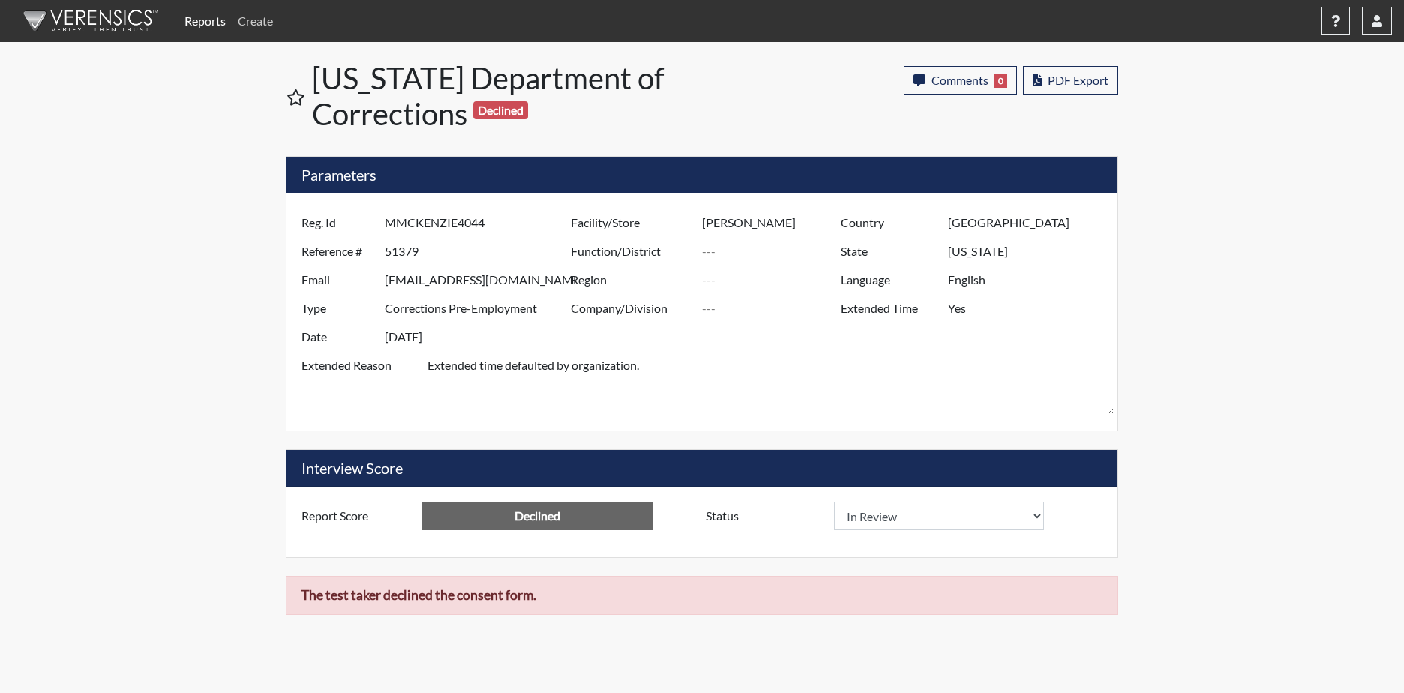
click at [254, 19] on link "Create" at bounding box center [255, 21] width 47 height 30
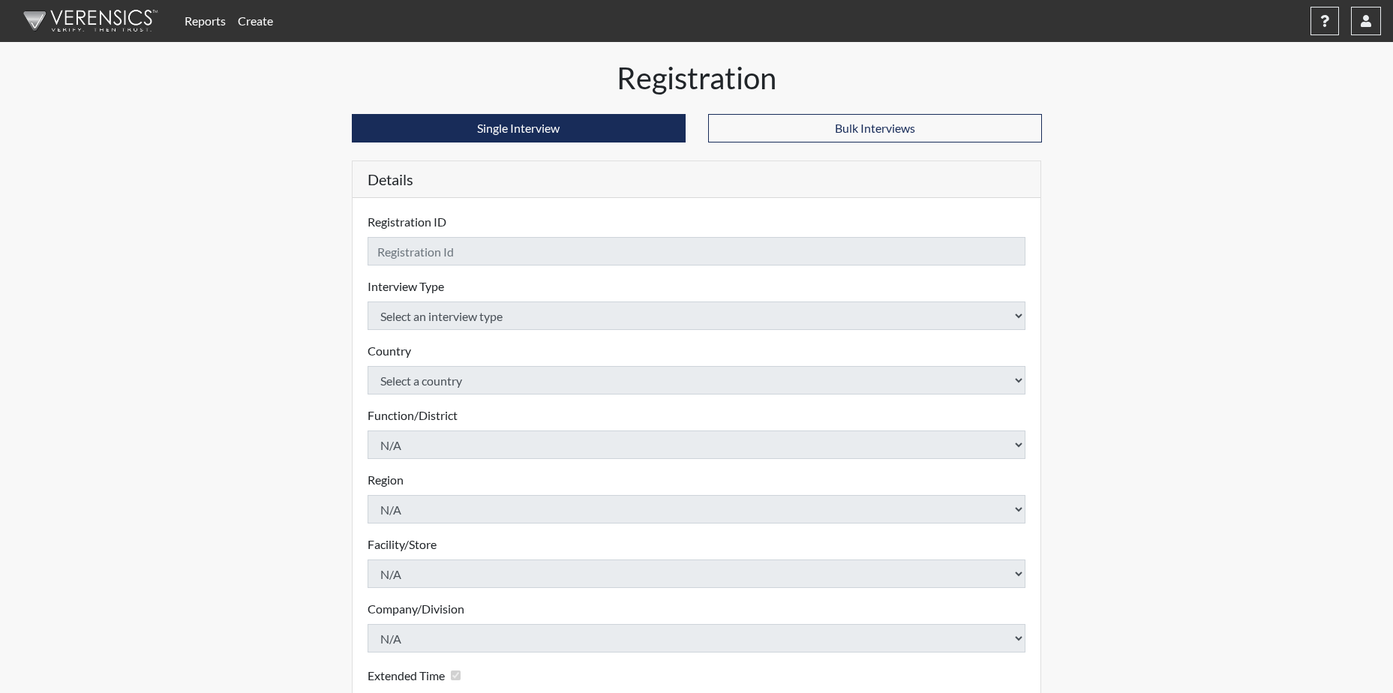
checkbox input "true"
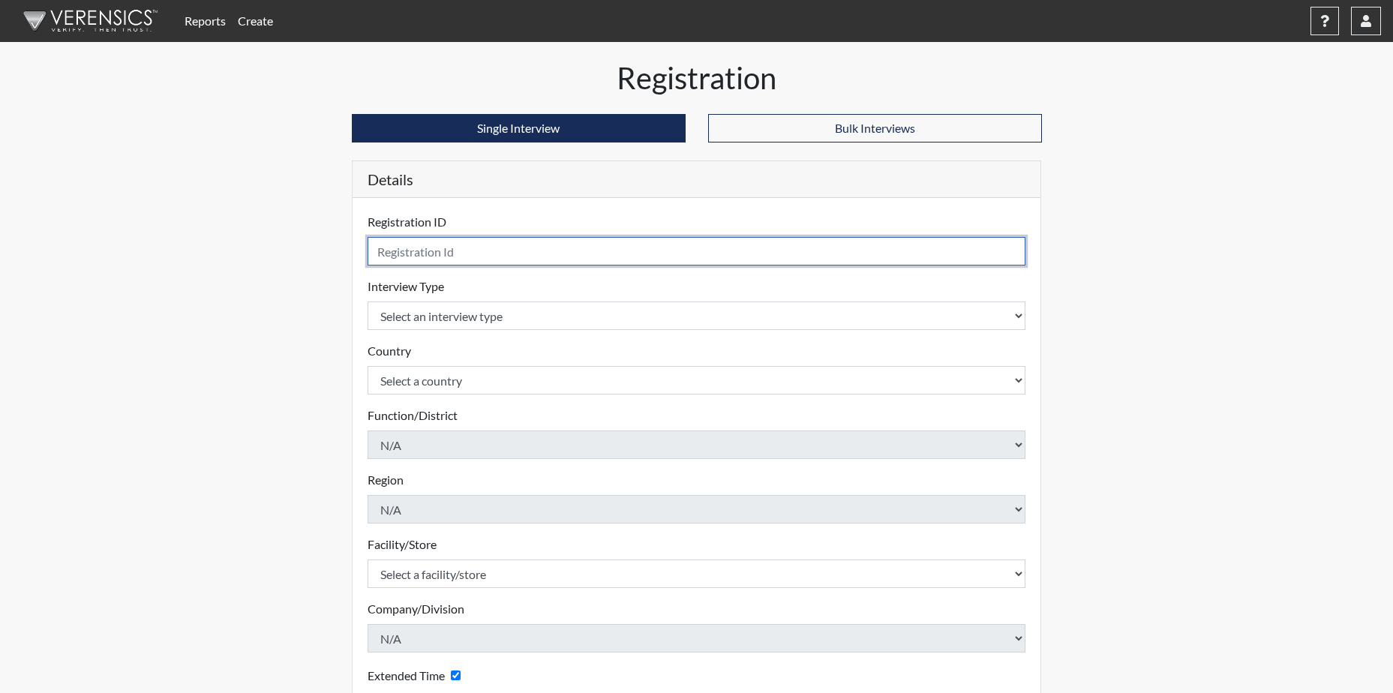
click at [456, 256] on input "text" at bounding box center [697, 251] width 659 height 29
type input "MMCKENZIE4044"
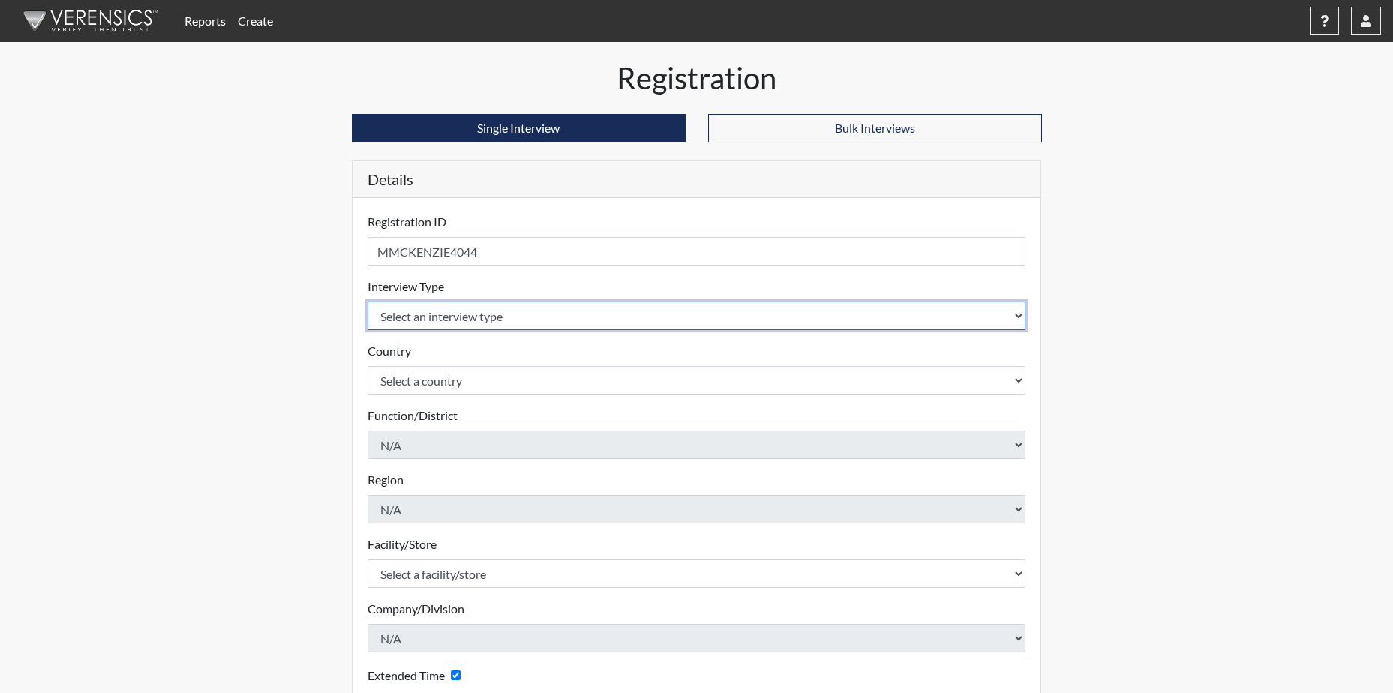
click at [449, 316] on select "Select an interview type Corrections Pre-Employment" at bounding box center [697, 316] width 659 height 29
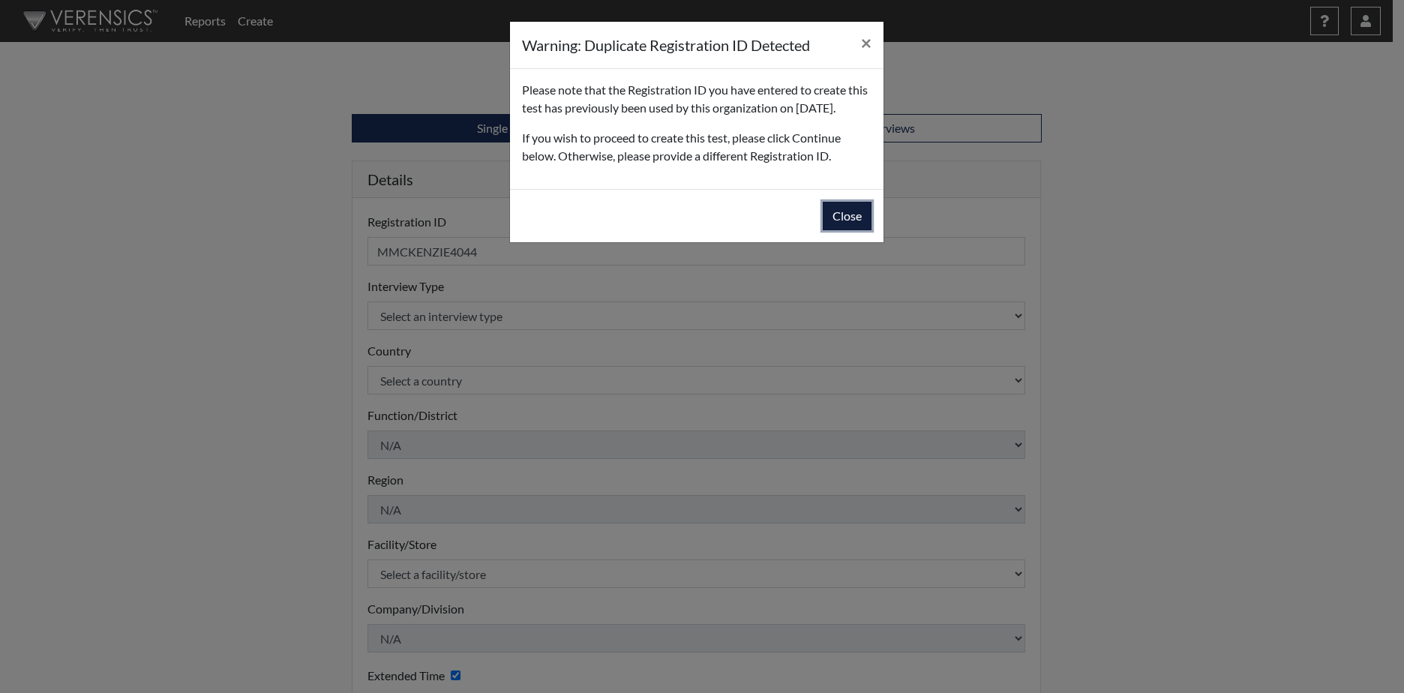
click at [854, 230] on button "Close" at bounding box center [847, 216] width 49 height 29
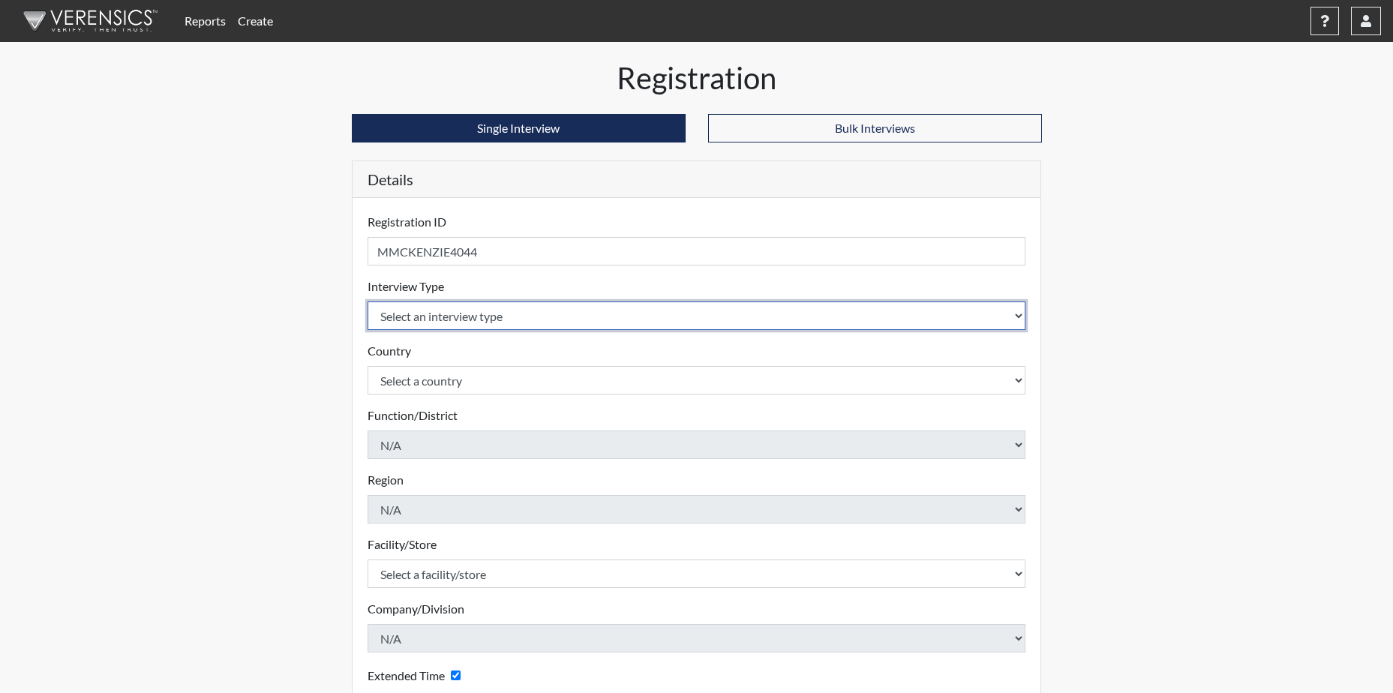
click at [503, 311] on select "Select an interview type Corrections Pre-Employment" at bounding box center [697, 316] width 659 height 29
select select "ff733e93-e1bf-11ea-9c9f-0eff0cf7eb8f"
click at [368, 302] on select "Select an interview type Corrections Pre-Employment" at bounding box center [697, 316] width 659 height 29
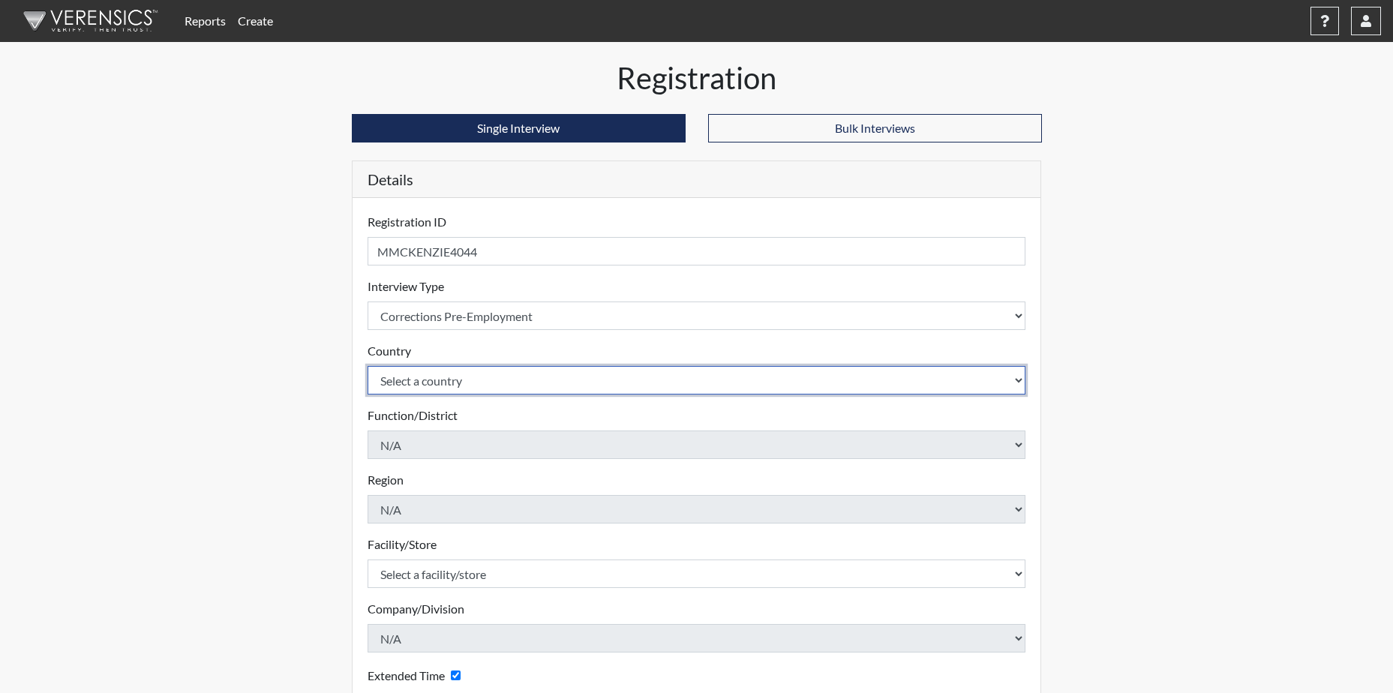
click at [476, 385] on select "Select a country [GEOGRAPHIC_DATA] [GEOGRAPHIC_DATA]" at bounding box center [697, 380] width 659 height 29
select select "united-states-of-[GEOGRAPHIC_DATA]"
click at [368, 366] on select "Select a country [GEOGRAPHIC_DATA] [GEOGRAPHIC_DATA]" at bounding box center [697, 380] width 659 height 29
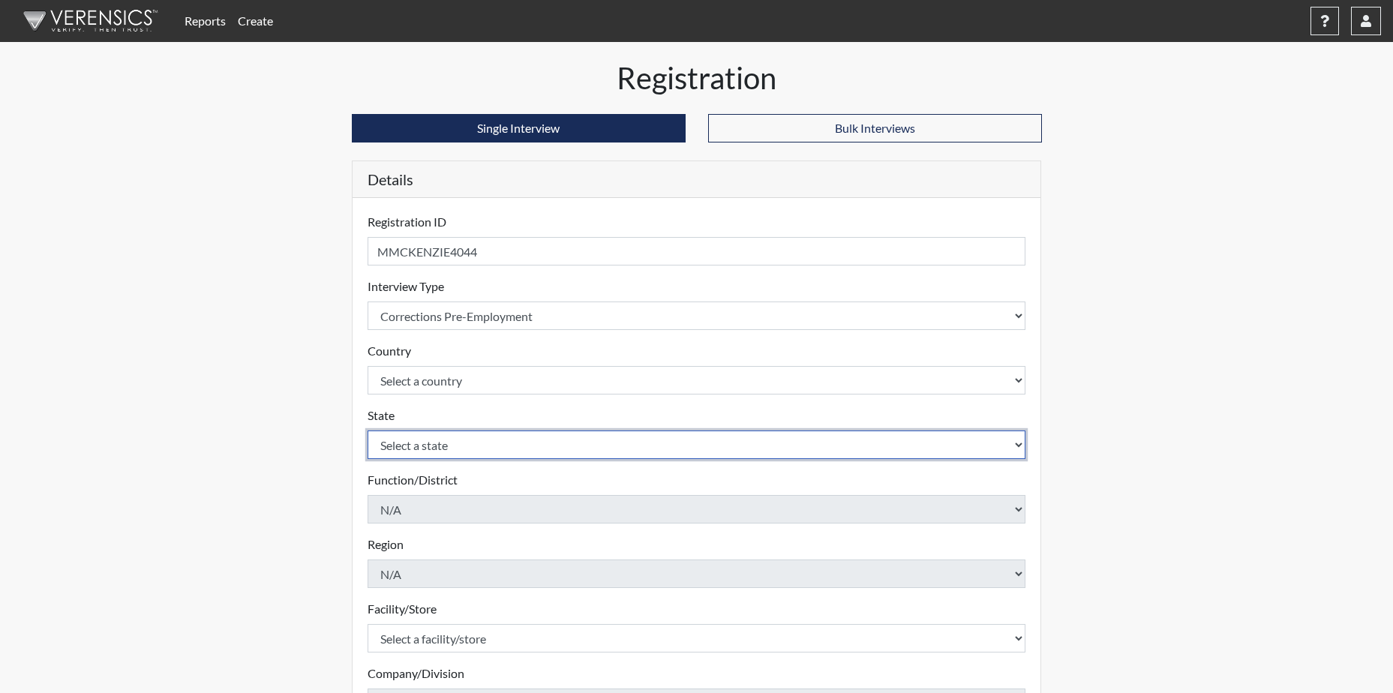
click at [461, 445] on select "Select a state [US_STATE] [US_STATE] [US_STATE] [US_STATE] [US_STATE] [US_STATE…" at bounding box center [697, 445] width 659 height 29
select select "SC"
click at [368, 431] on select "Select a state [US_STATE] [US_STATE] [US_STATE] [US_STATE] [US_STATE] [US_STATE…" at bounding box center [697, 445] width 659 height 29
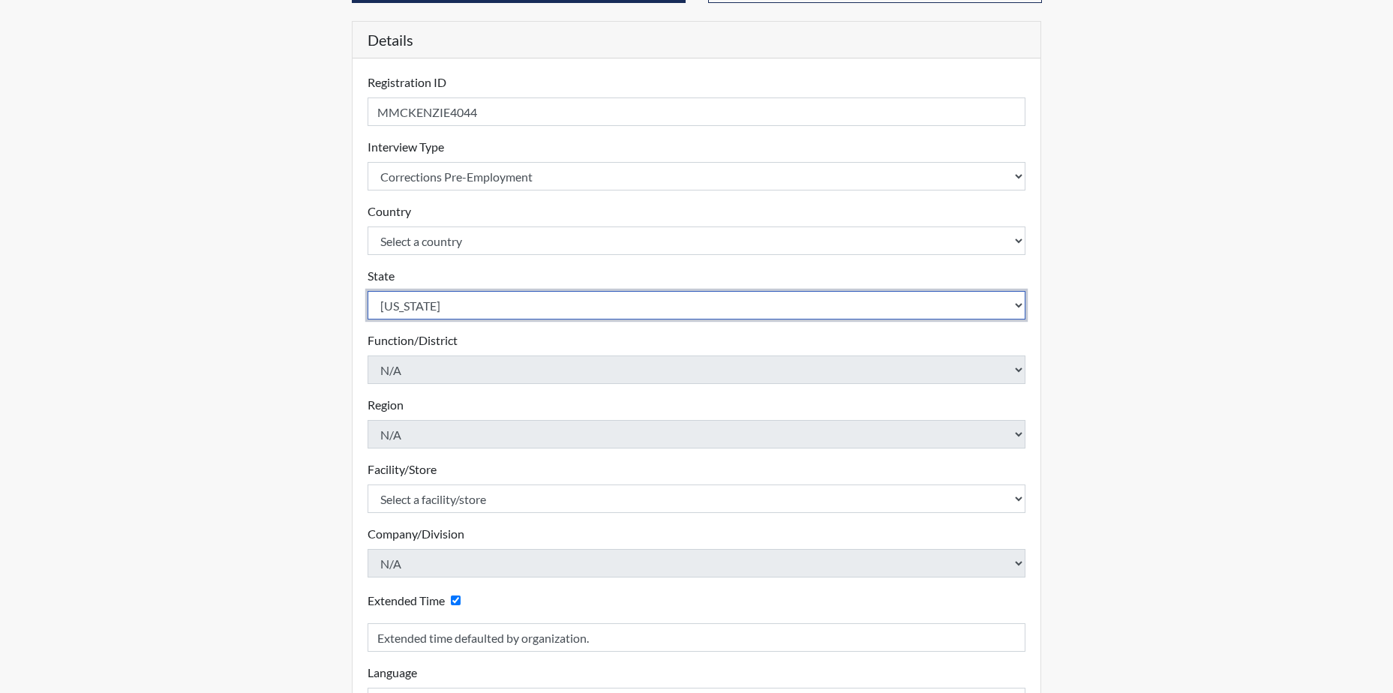
scroll to position [150, 0]
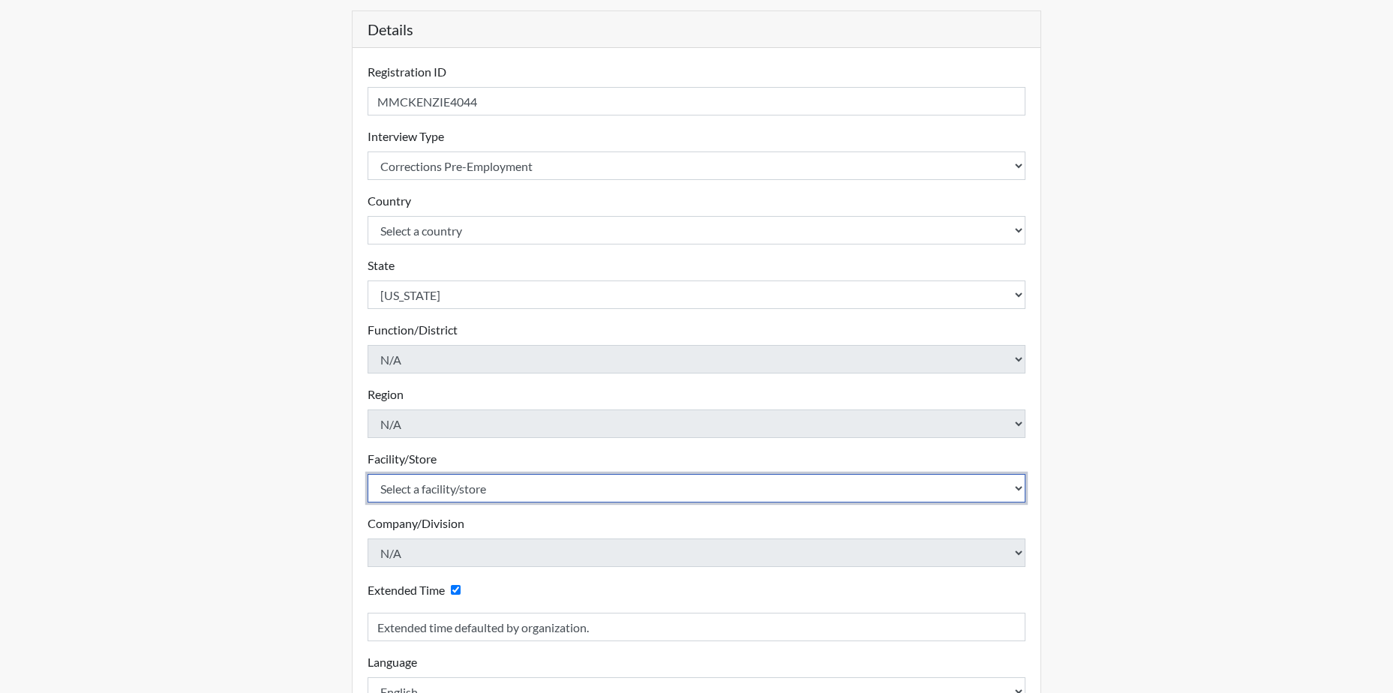
click at [464, 488] on select "Select a facility/store [GEOGRAPHIC_DATA] CI Broad River CI [PERSON_NAME] CI Di…" at bounding box center [697, 488] width 659 height 29
select select "cbcc714f-16b9-46d5-bead-0a4416b78fcf"
click at [368, 474] on select "Select a facility/store [GEOGRAPHIC_DATA] CI Broad River CI [PERSON_NAME] CI Di…" at bounding box center [697, 488] width 659 height 29
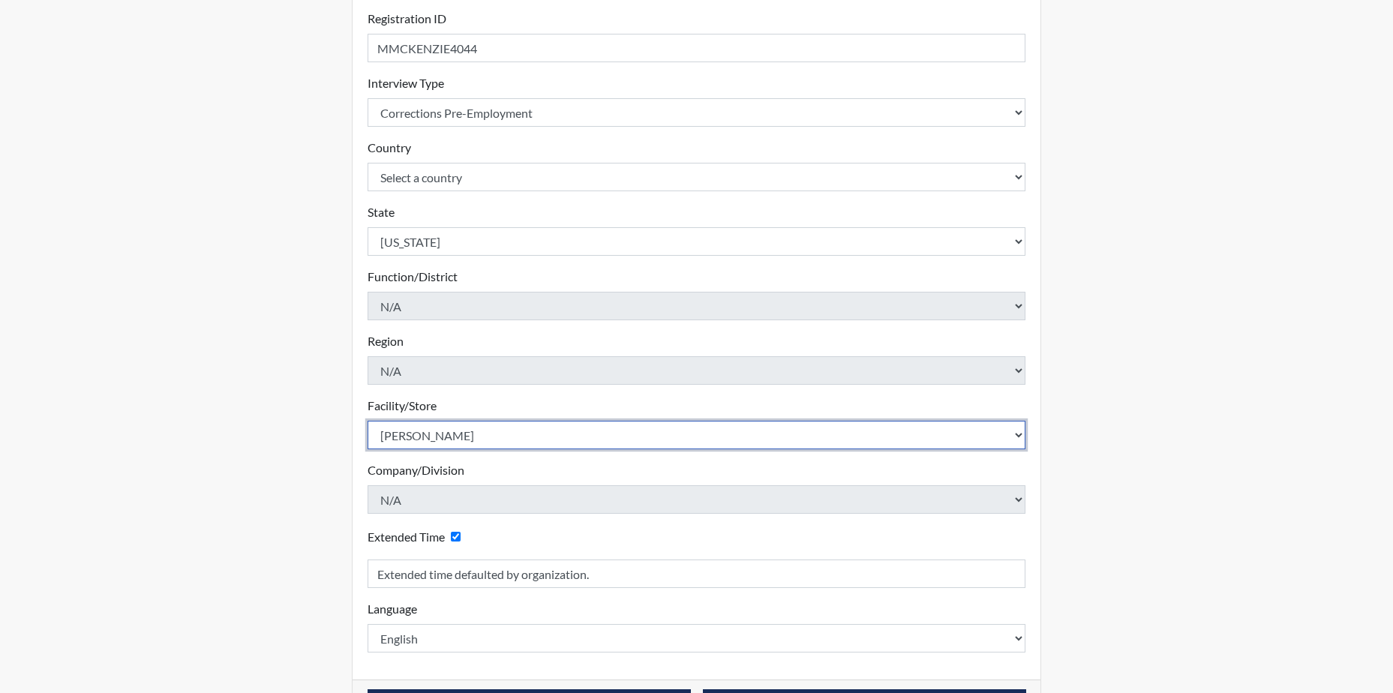
scroll to position [256, 0]
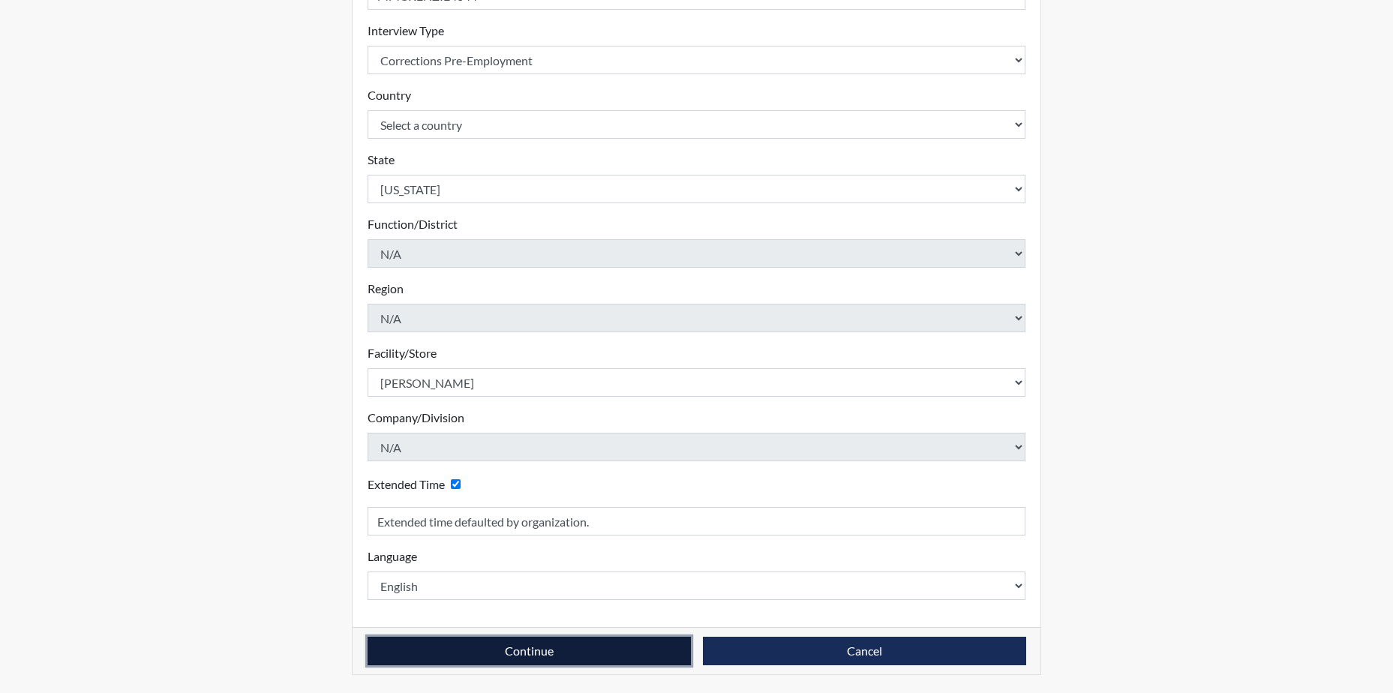
drag, startPoint x: 539, startPoint y: 652, endPoint x: 543, endPoint y: 644, distance: 9.4
click at [539, 650] on button "Continue" at bounding box center [529, 651] width 323 height 29
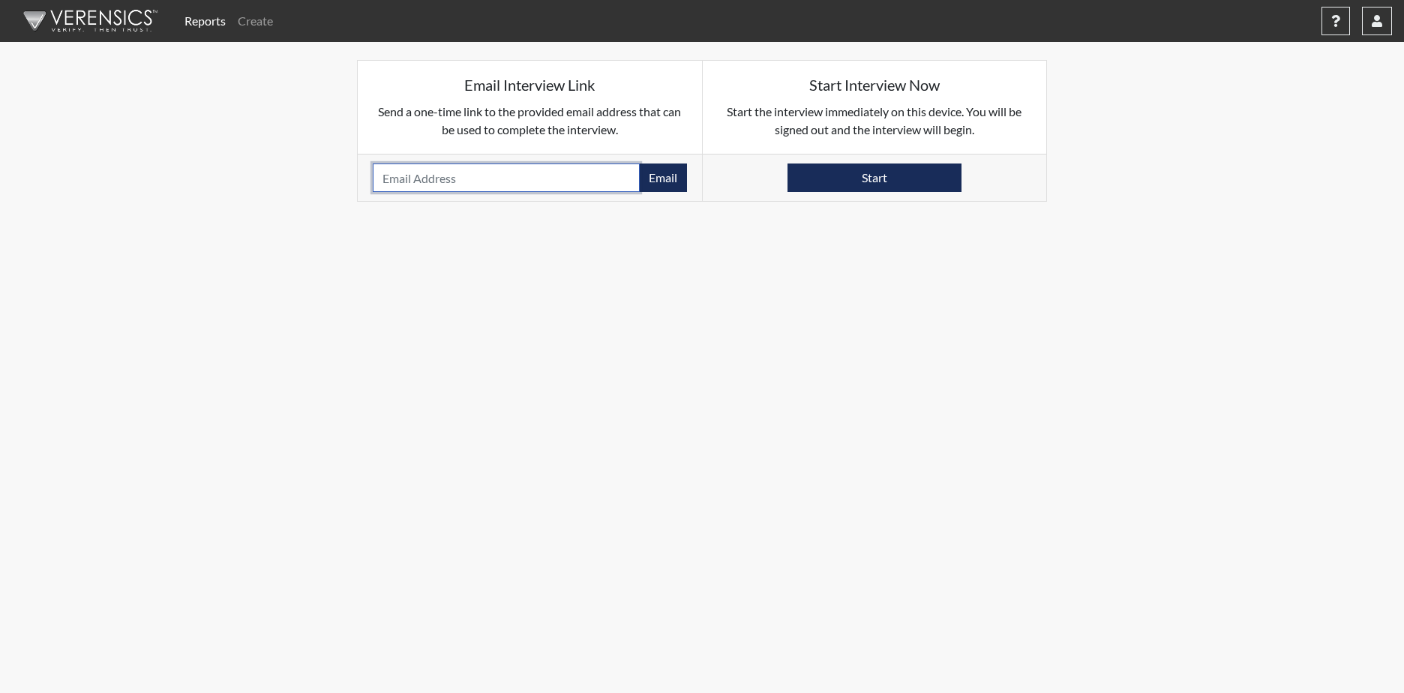
click at [432, 185] on input "email" at bounding box center [506, 178] width 267 height 29
click at [666, 178] on button "Email" at bounding box center [663, 178] width 48 height 29
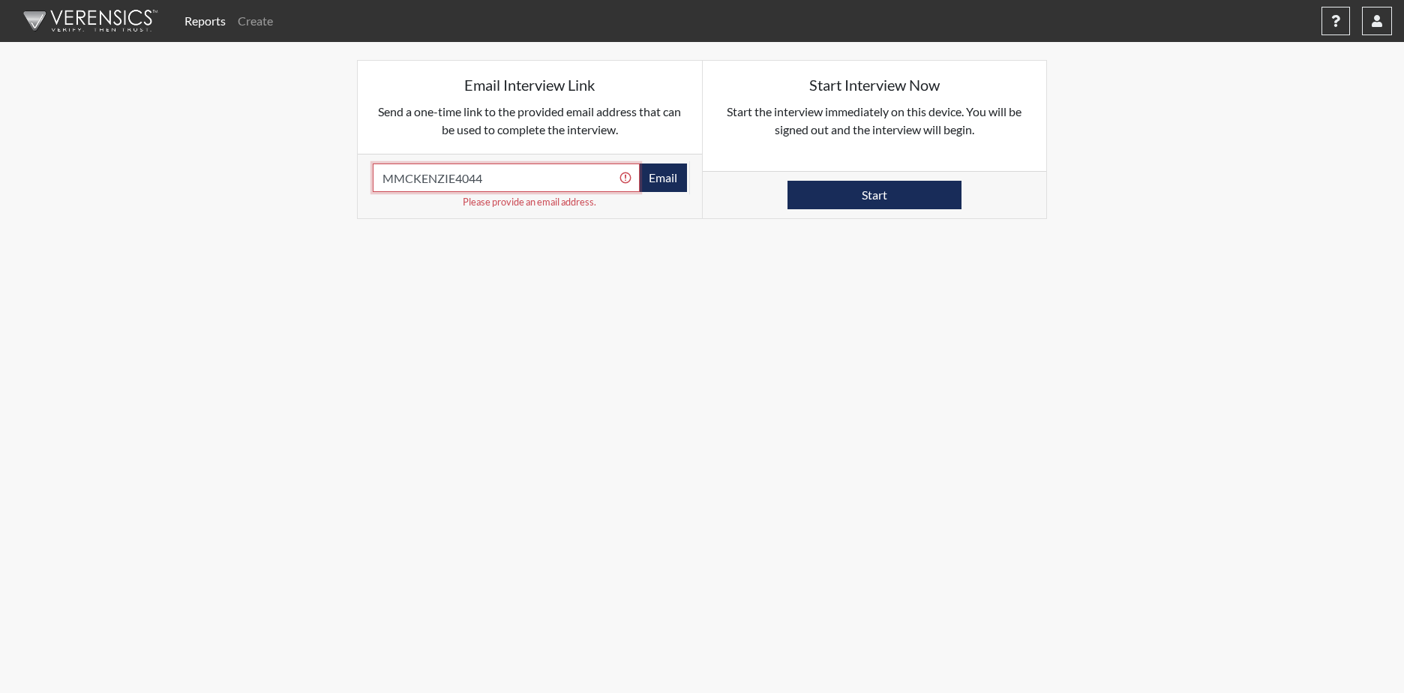
click at [487, 177] on input "MMCKENZIE4044" at bounding box center [506, 178] width 267 height 29
click at [490, 177] on input "MMCKENZIE4044" at bounding box center [506, 178] width 267 height 29
type input "M"
type input "i"
type input "[EMAIL_ADDRESS][DOMAIN_NAME]"
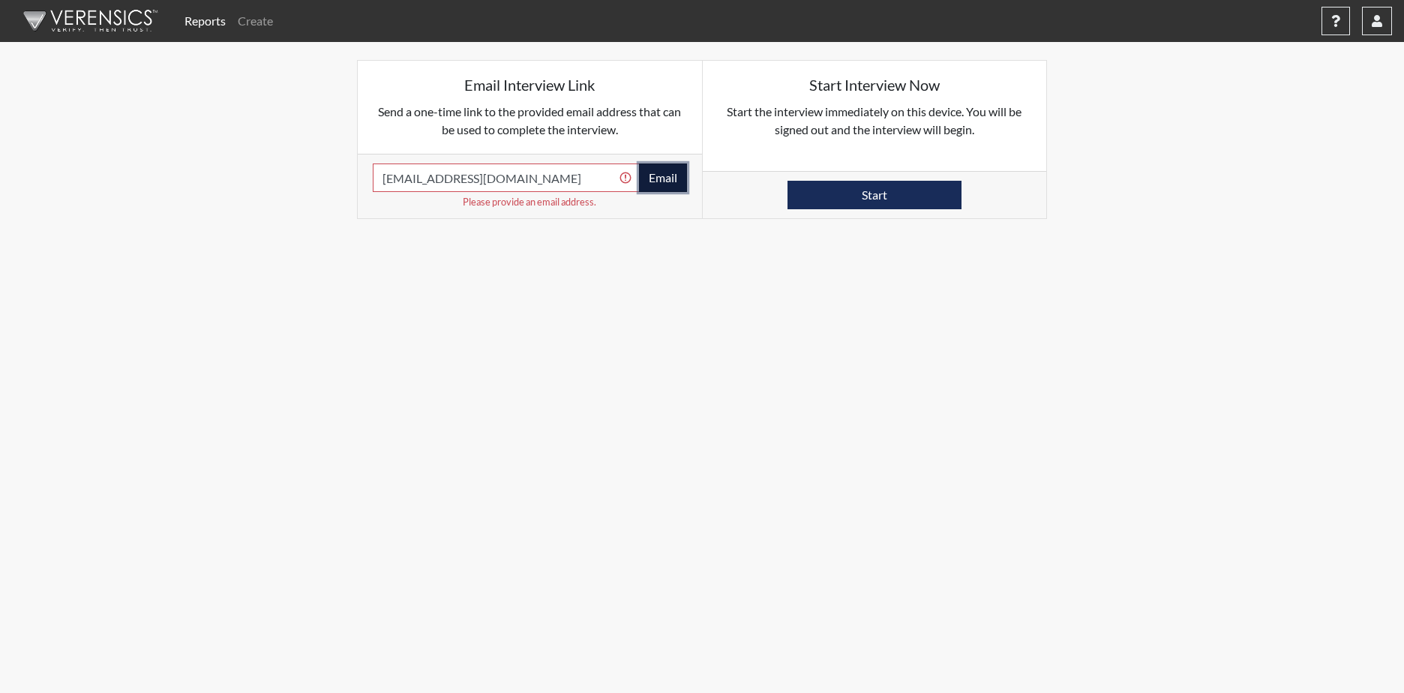
click at [667, 179] on button "Email" at bounding box center [663, 178] width 48 height 29
